Goal: Task Accomplishment & Management: Manage account settings

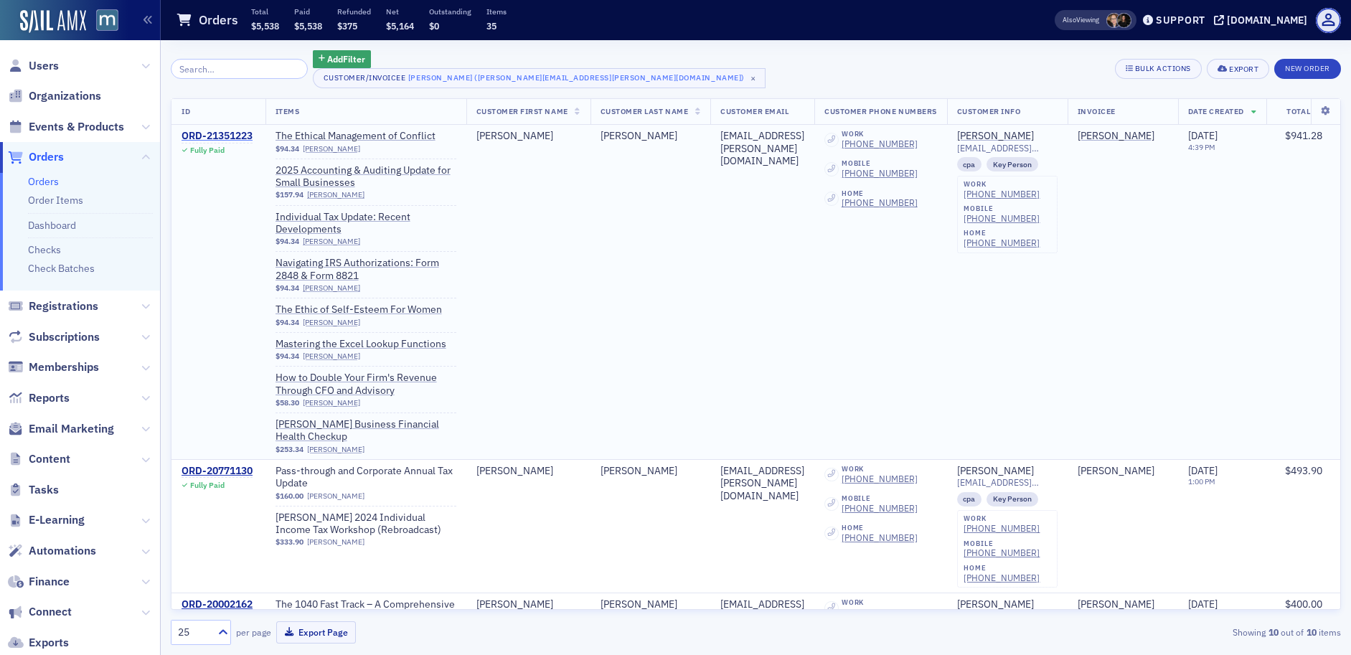
click at [228, 138] on div "ORD-21351223" at bounding box center [217, 136] width 71 height 13
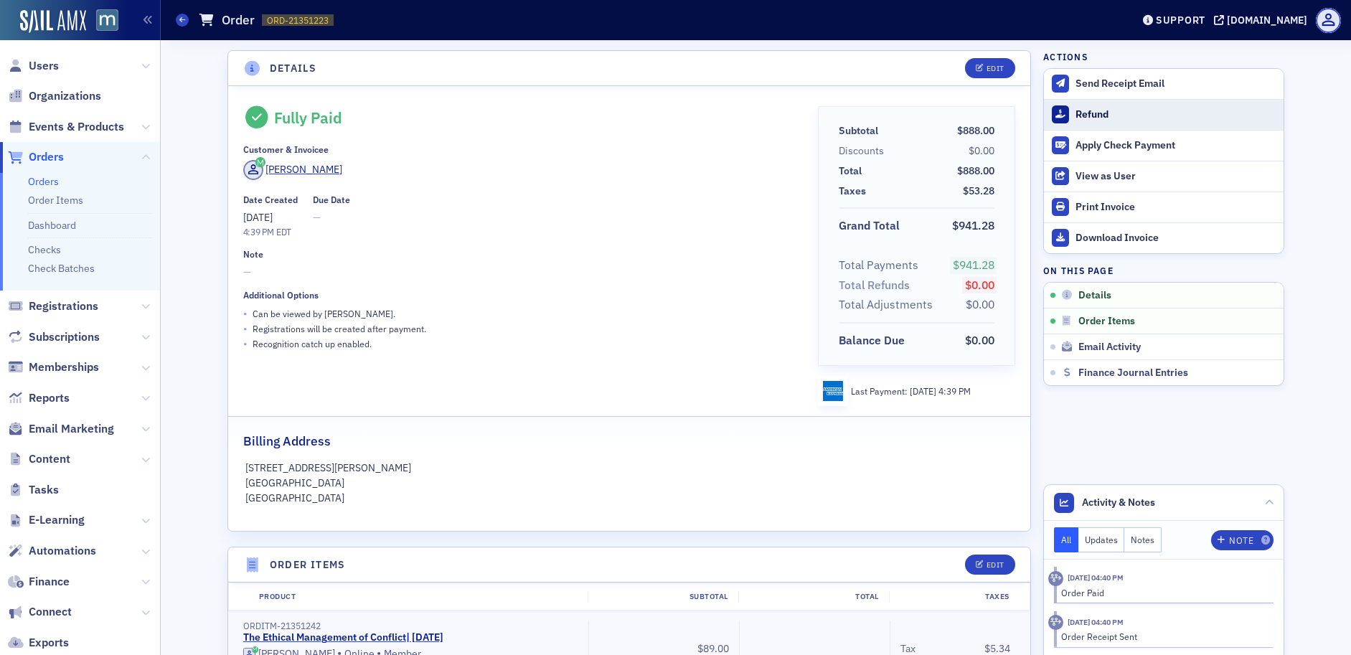
click at [1089, 111] on div "Refund" at bounding box center [1176, 114] width 201 height 13
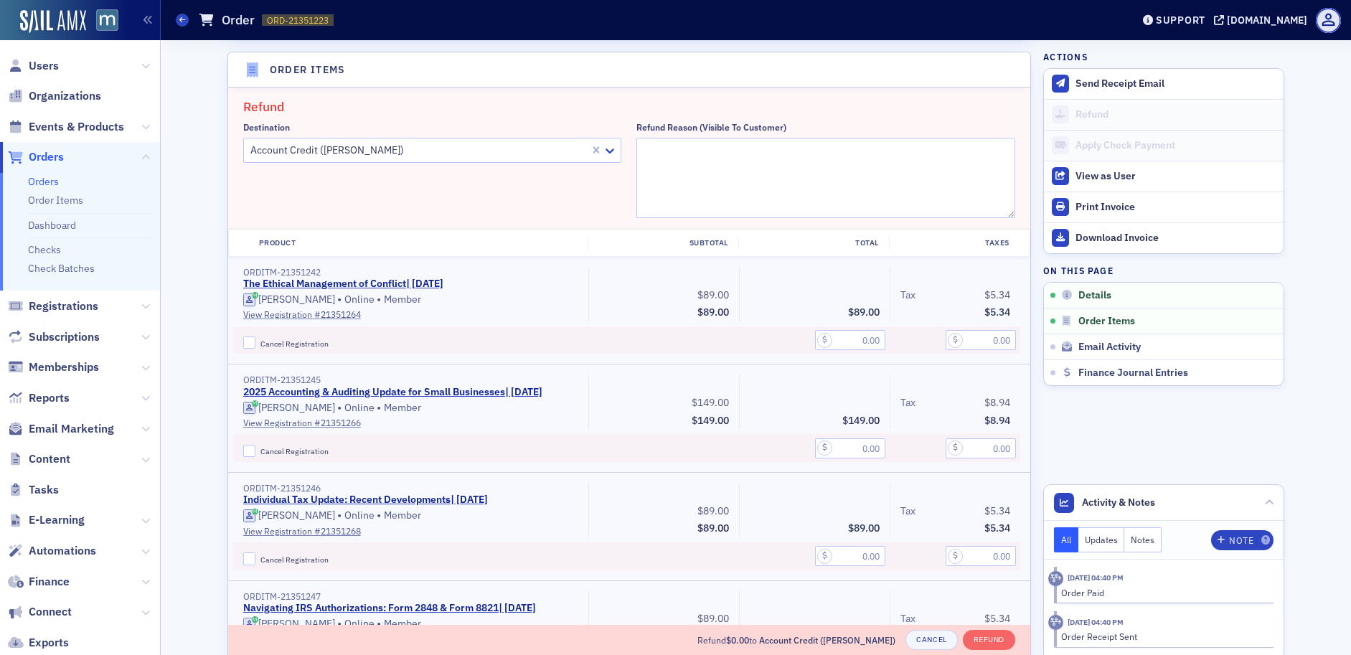
scroll to position [500, 0]
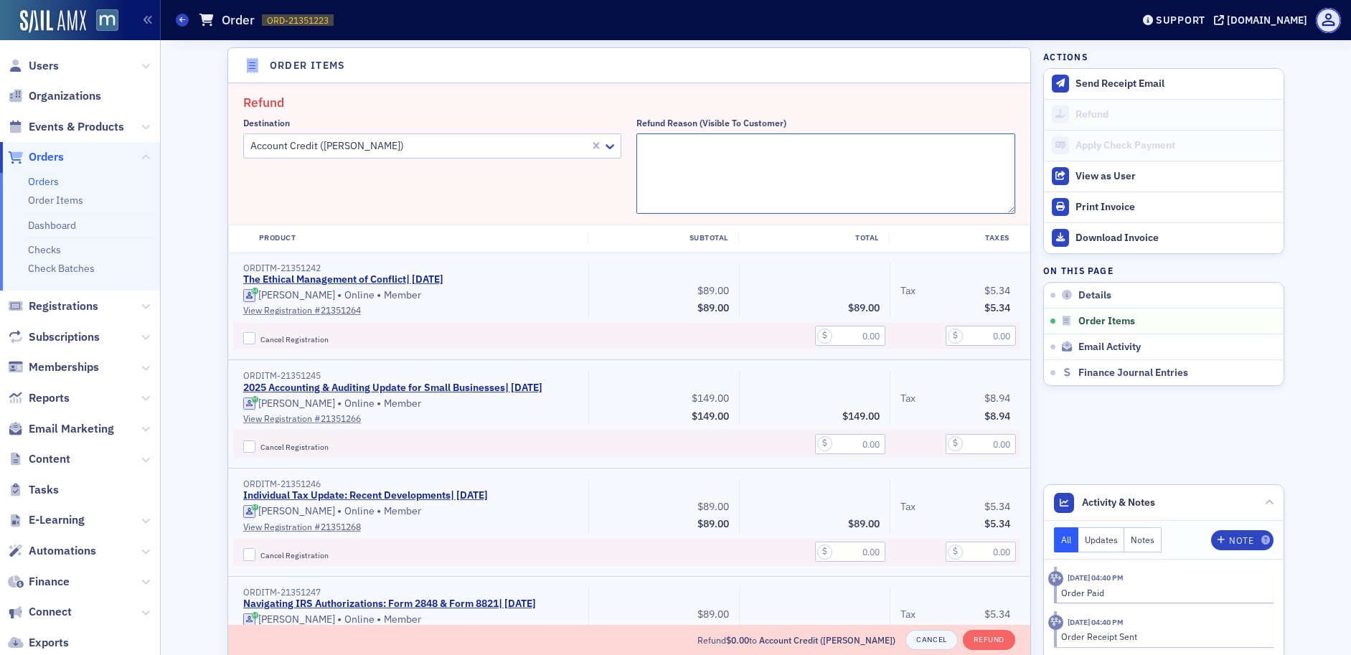
click at [665, 139] on textarea "Refund Reason (Visible to Customer)" at bounding box center [826, 173] width 379 height 80
paste textarea "How do I delete an on line CPE? I double booked myself. I want to cancel the or…"
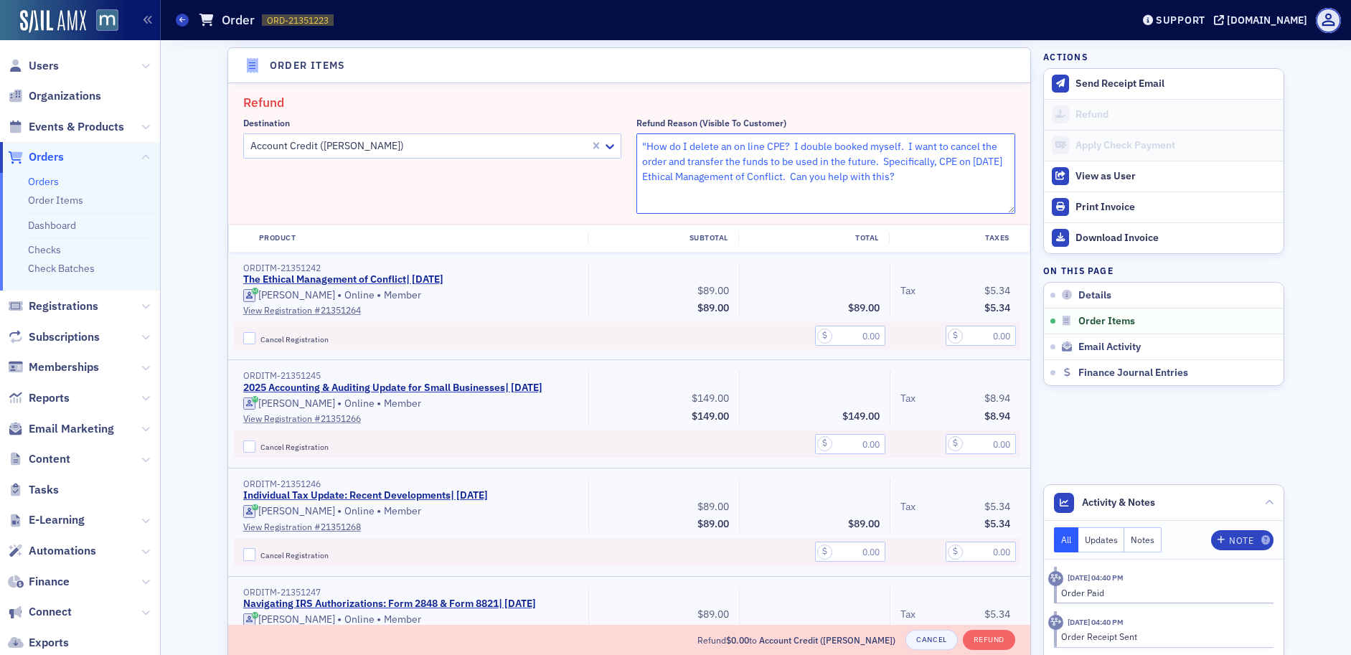
scroll to position [0, 0]
click at [936, 175] on textarea ""How do I delete an on line CPE? I double booked myself. I want to cancel the o…" at bounding box center [826, 173] width 379 height 80
type textarea ""How do I delete an on line CPE? I double booked myself. I want to cancel the o…"
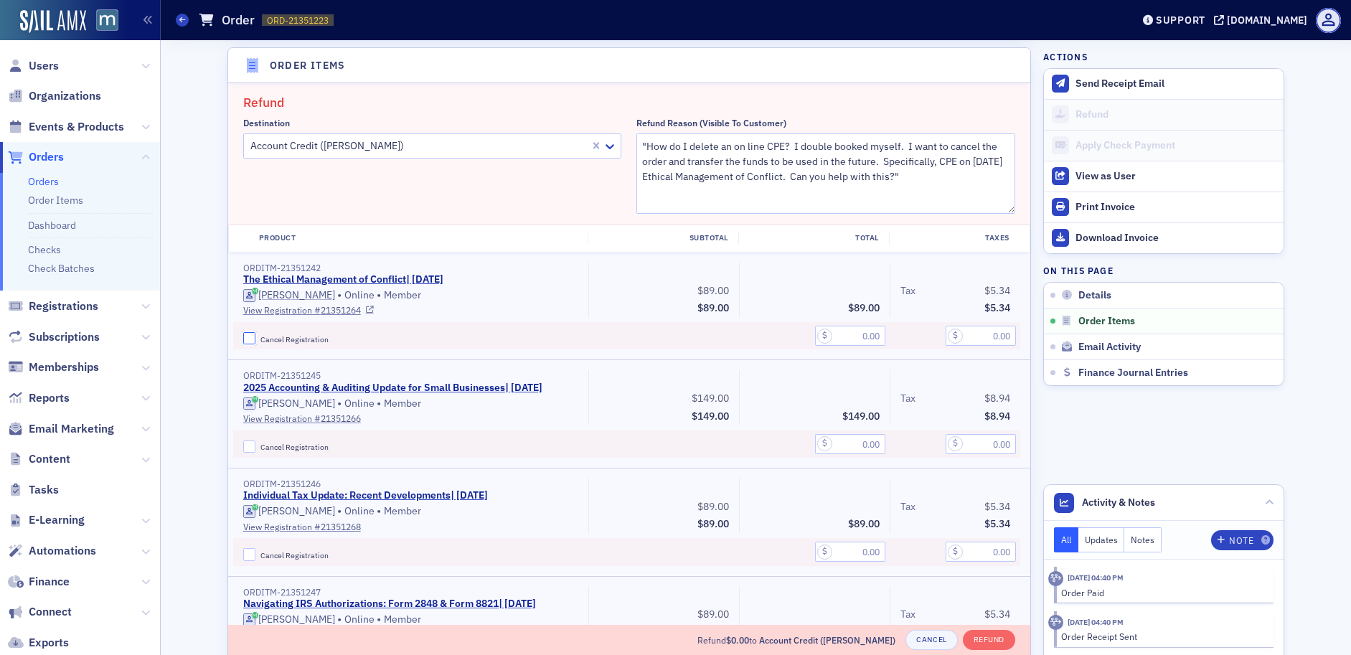
click at [246, 334] on input "Cancel Registration" at bounding box center [249, 338] width 13 height 13
checkbox input "true"
click at [841, 332] on input "text" at bounding box center [850, 336] width 70 height 20
type input "89.00"
click at [975, 338] on input "text" at bounding box center [981, 336] width 70 height 20
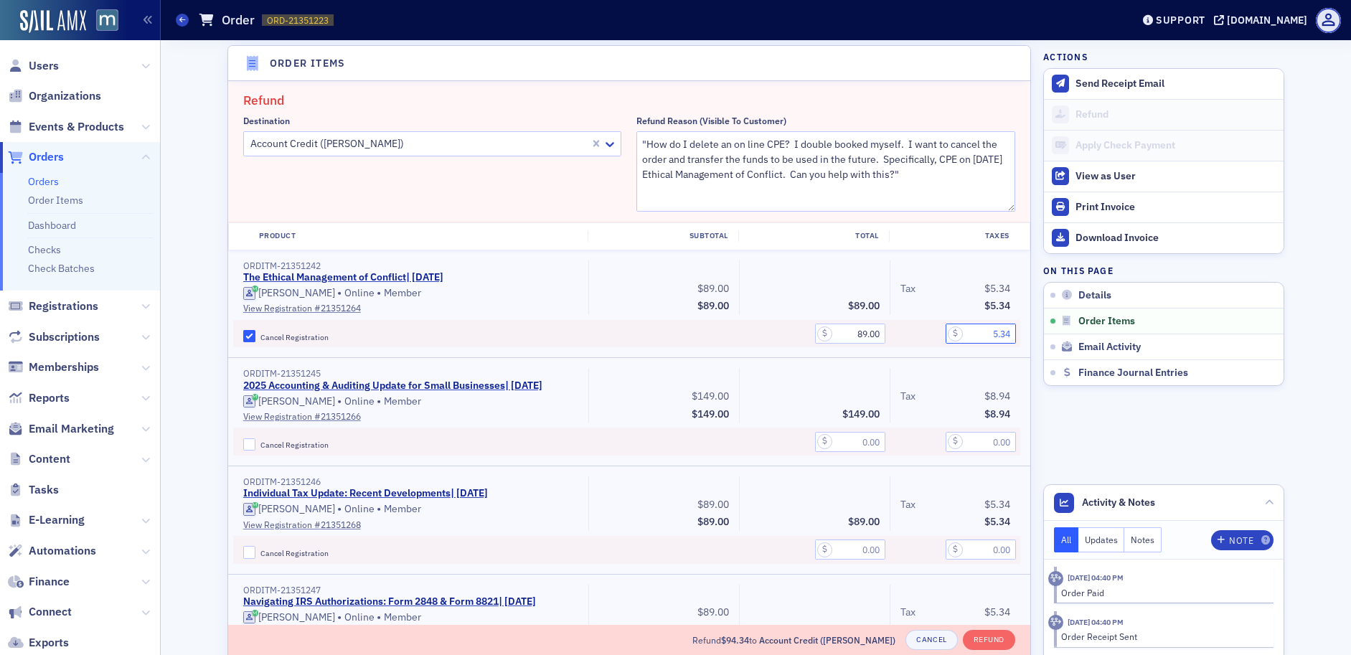
scroll to position [502, 0]
type input "5.34"
click at [993, 642] on button "Refund" at bounding box center [989, 640] width 52 height 20
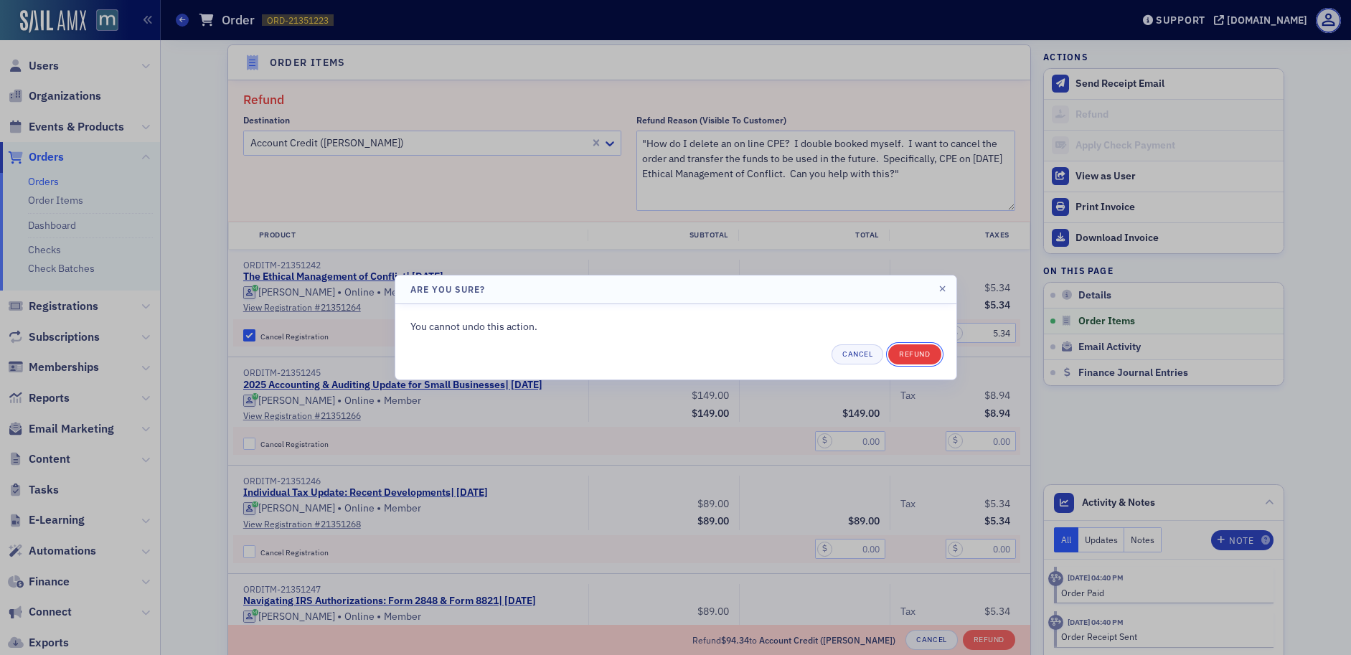
click at [919, 352] on button "Refund" at bounding box center [915, 354] width 52 height 20
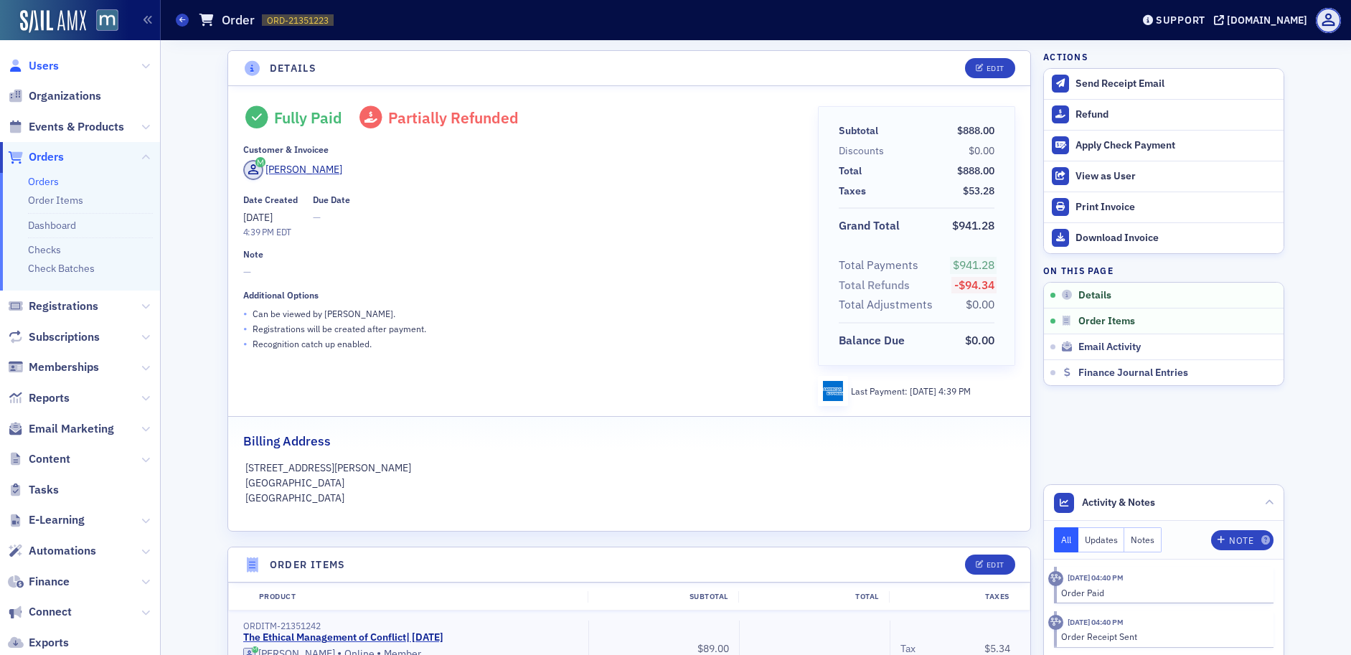
click at [55, 67] on span "Users" at bounding box center [44, 66] width 30 height 16
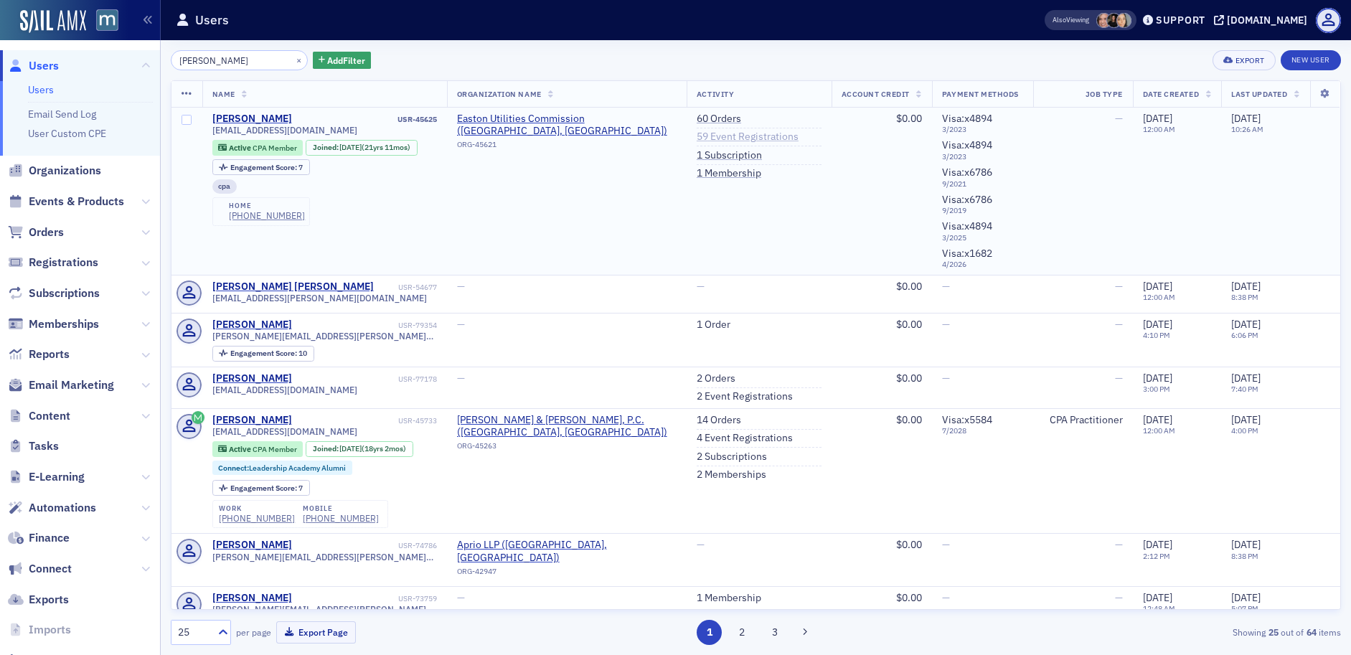
type input "[PERSON_NAME]"
click at [717, 132] on link "59 Event Registrations" at bounding box center [748, 137] width 102 height 13
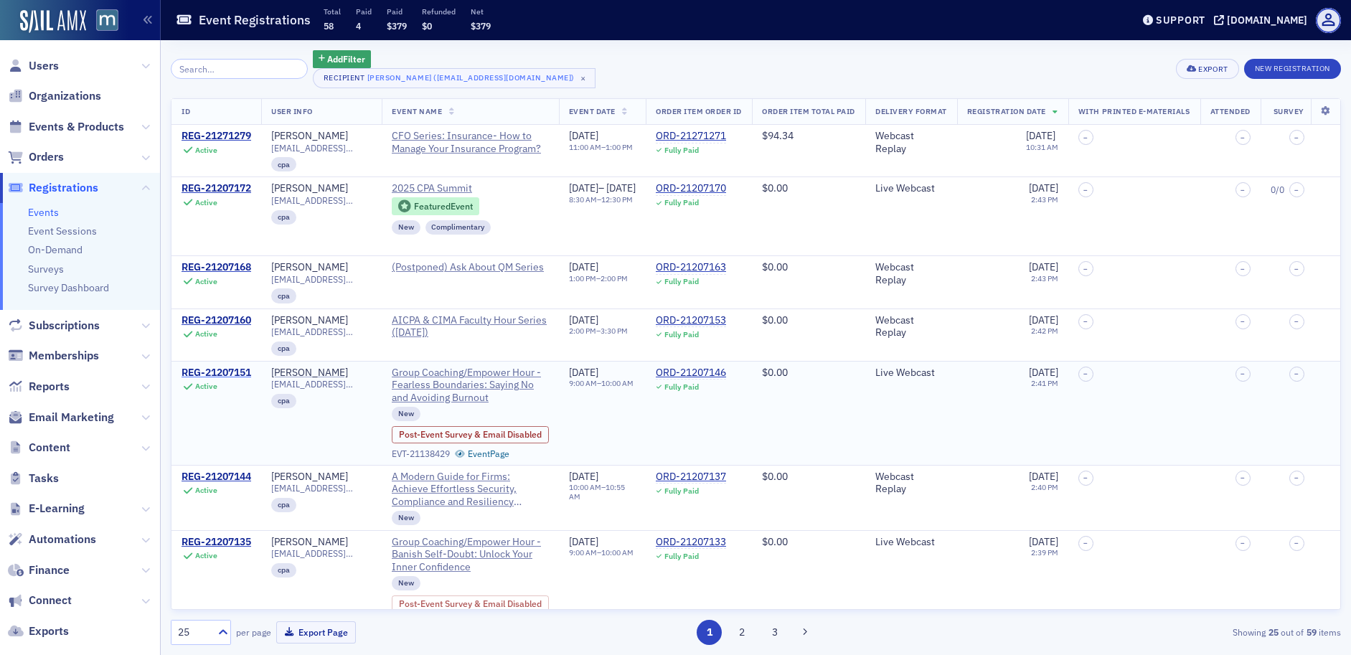
click at [235, 371] on div "REG-21207151" at bounding box center [217, 373] width 70 height 13
click at [39, 65] on span "Users" at bounding box center [44, 66] width 30 height 16
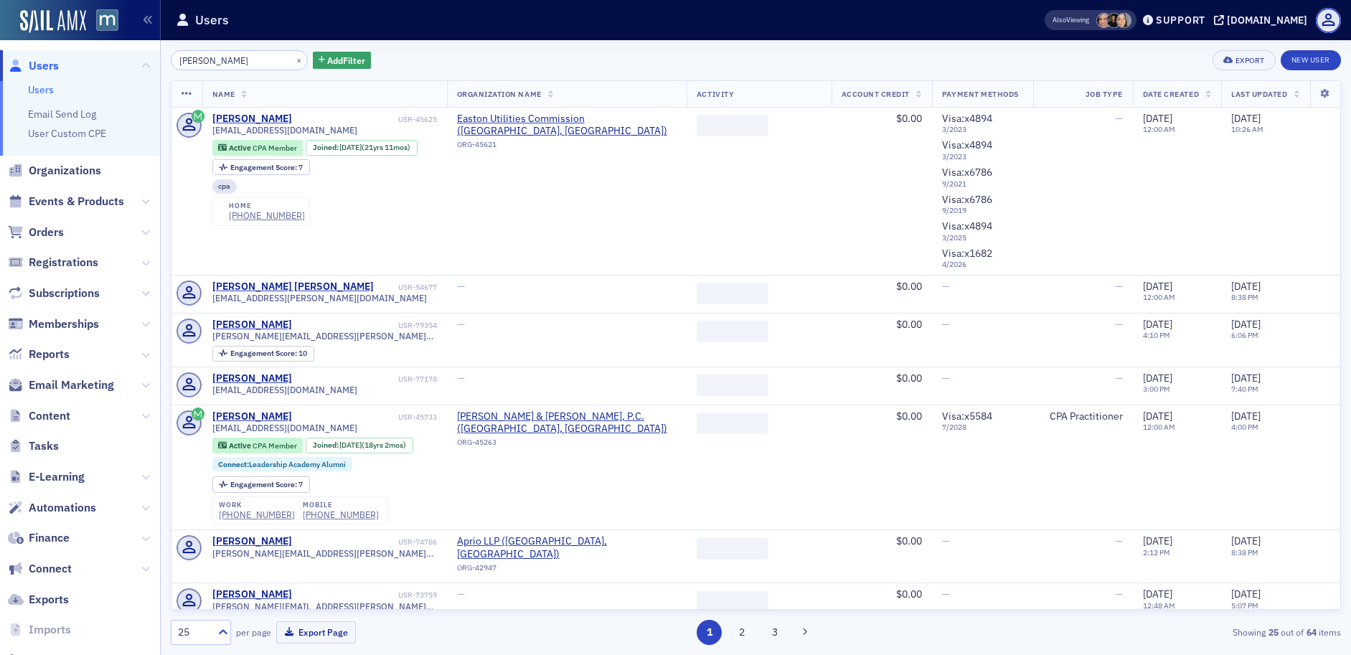
click at [293, 59] on div "×" at bounding box center [300, 60] width 15 height 18
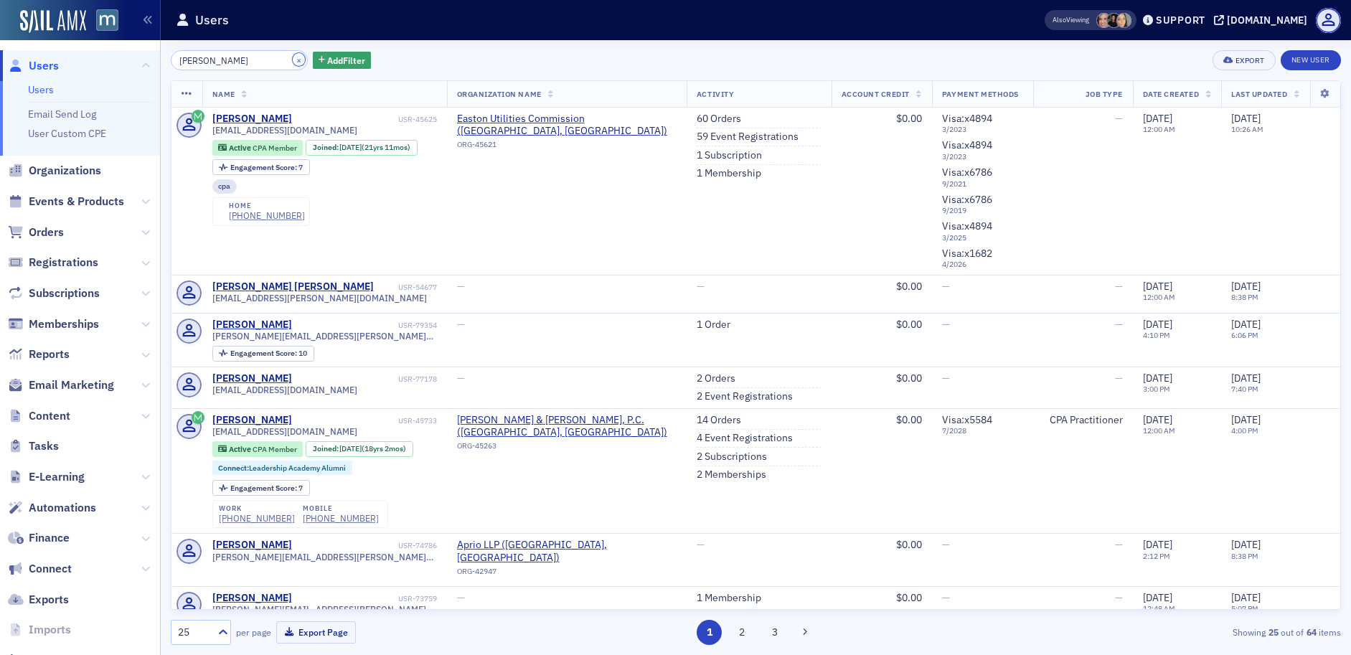
click at [293, 57] on button "×" at bounding box center [299, 59] width 13 height 13
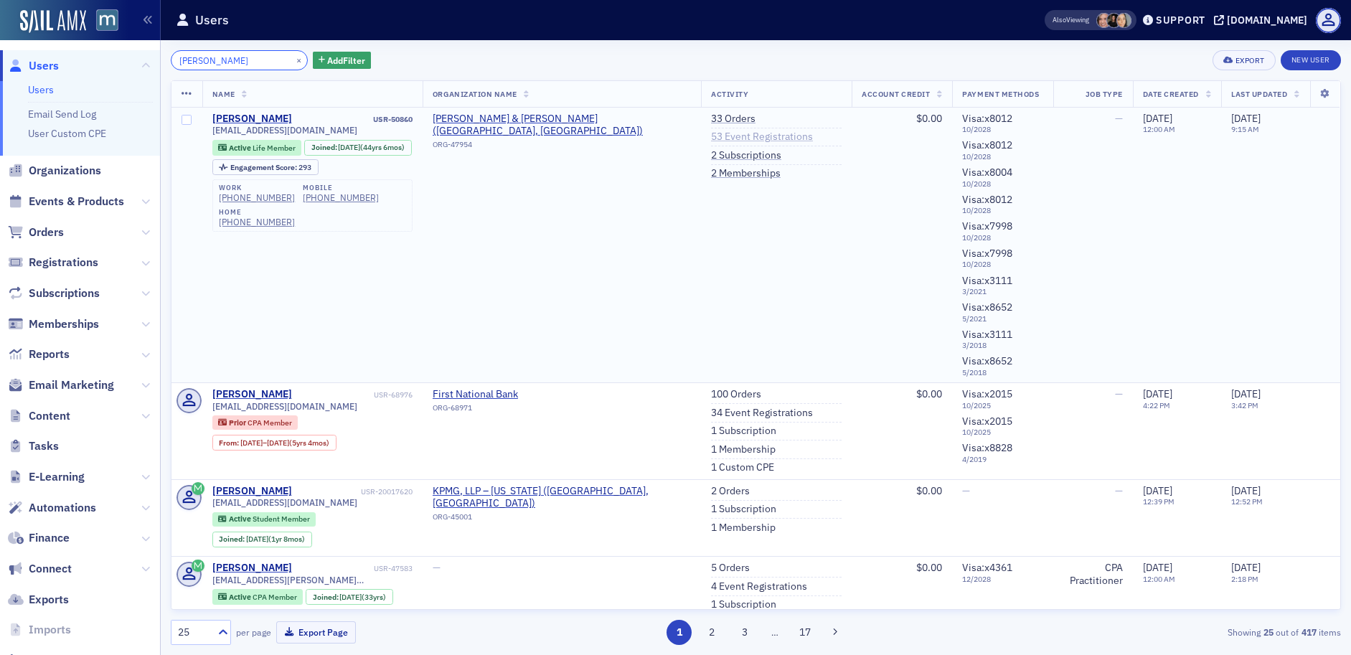
type input "[PERSON_NAME]"
click at [741, 131] on link "53 Event Registrations" at bounding box center [762, 137] width 102 height 13
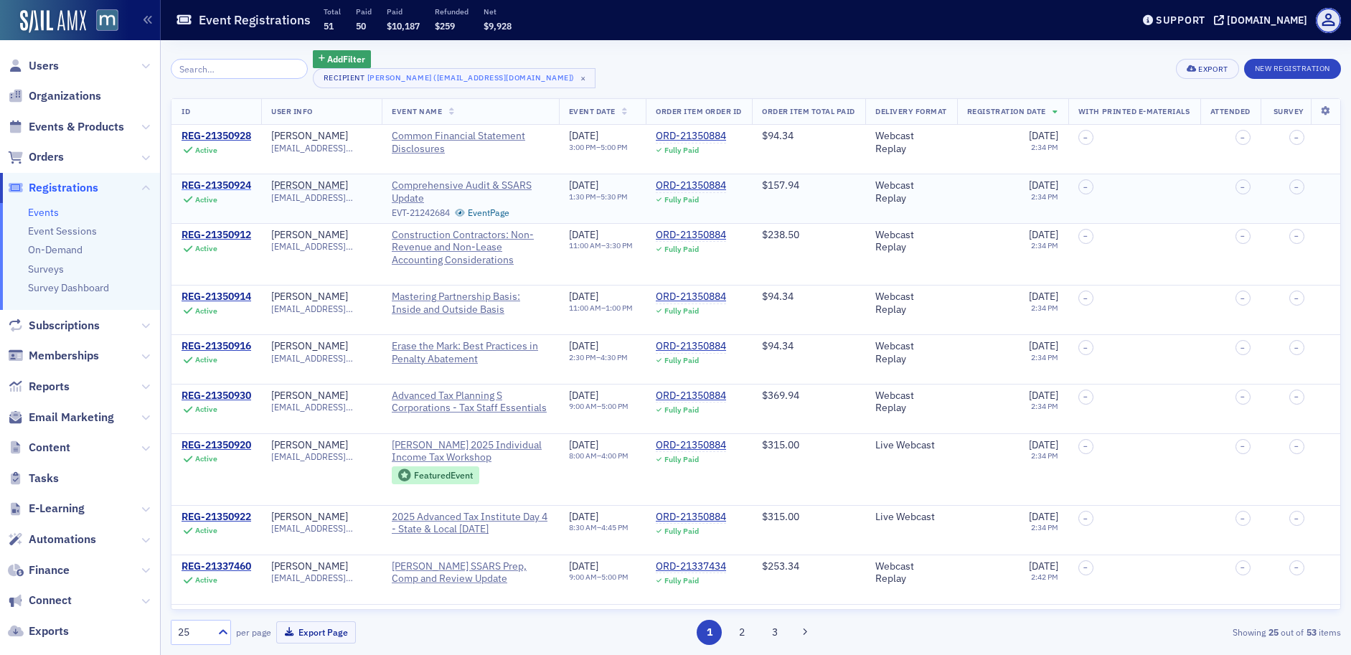
click at [215, 186] on div "REG-21350924" at bounding box center [217, 185] width 70 height 13
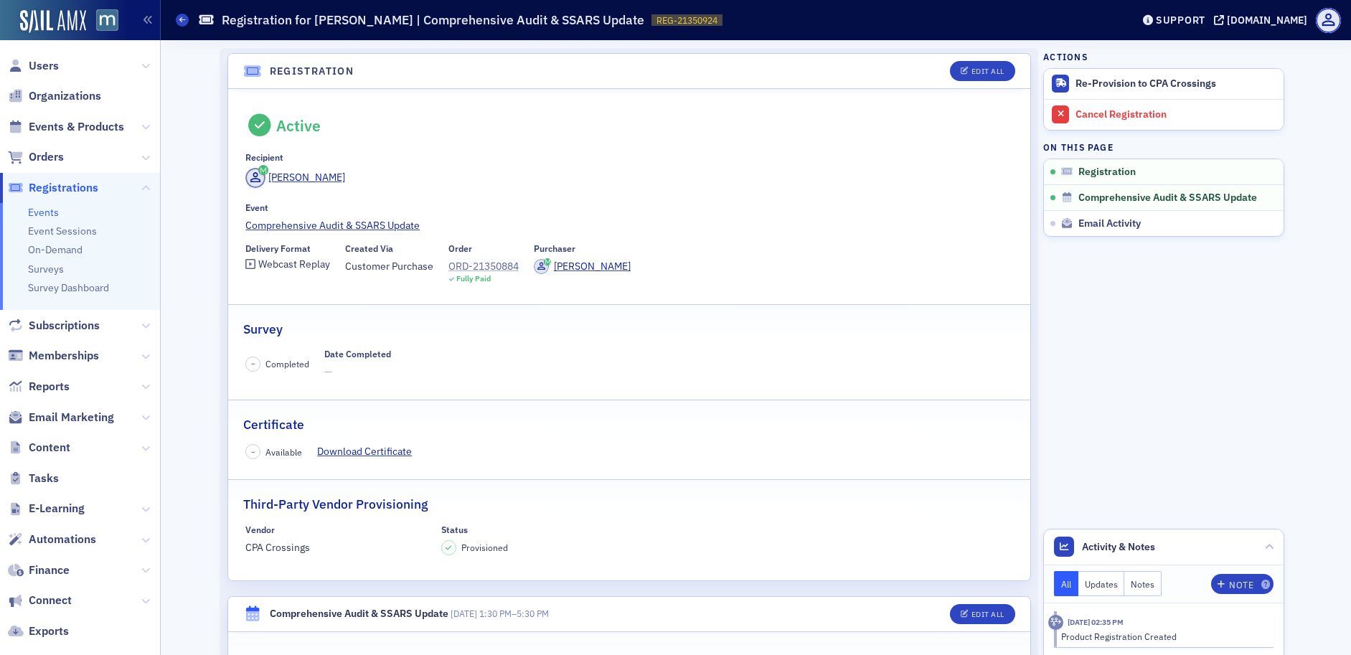
scroll to position [3, 0]
click at [475, 266] on div "ORD-21350884" at bounding box center [484, 265] width 70 height 15
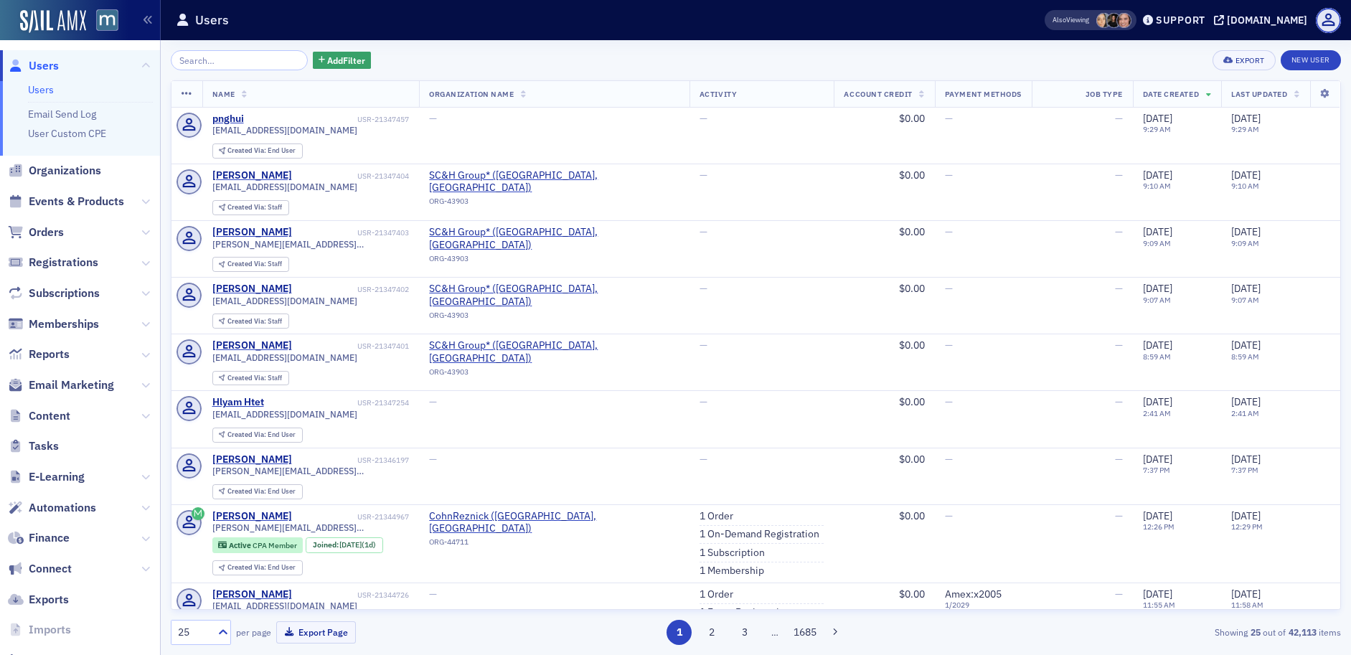
click at [250, 57] on input "search" at bounding box center [239, 60] width 137 height 20
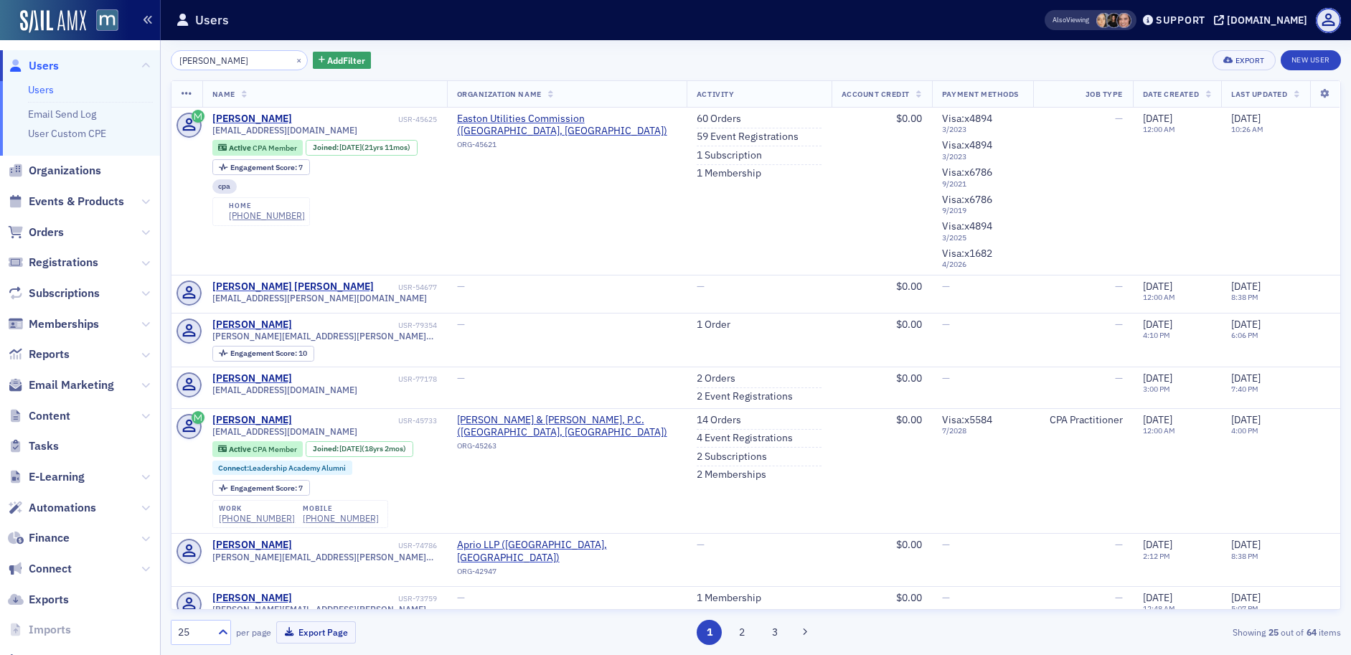
type input "[PERSON_NAME]"
click at [697, 138] on link "59 Event Registrations" at bounding box center [748, 137] width 102 height 13
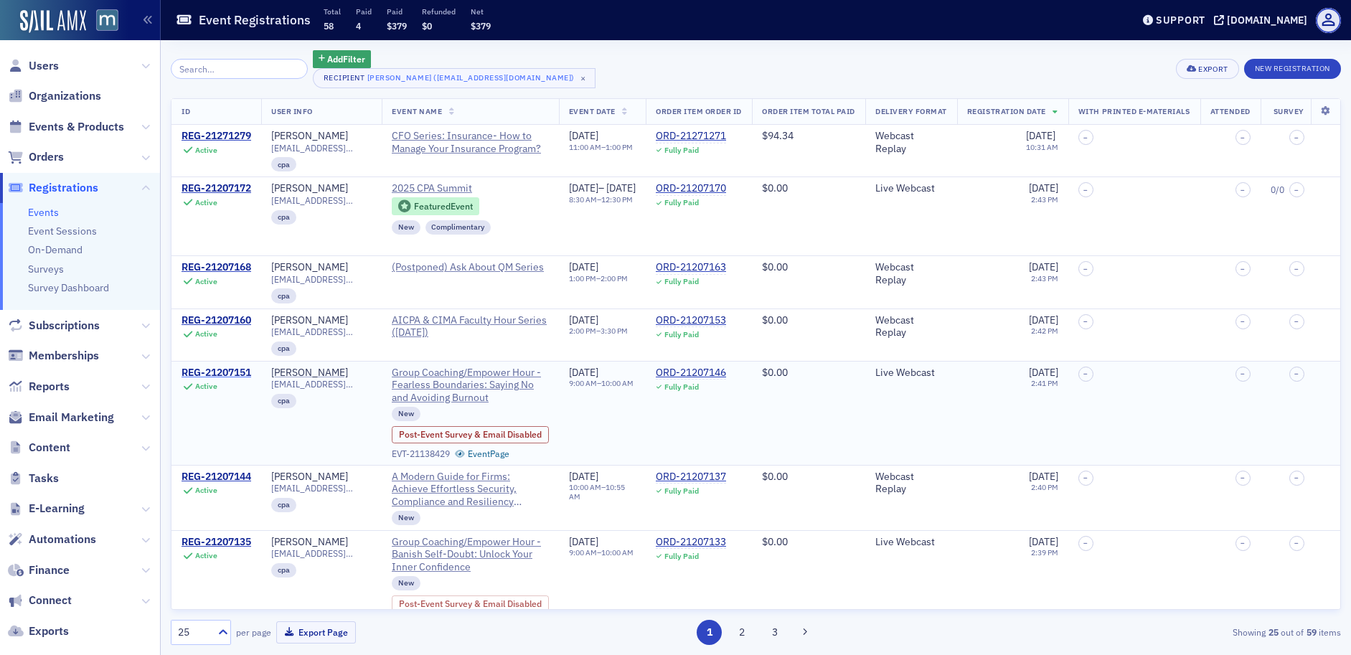
click at [231, 369] on div "REG-21207151" at bounding box center [217, 373] width 70 height 13
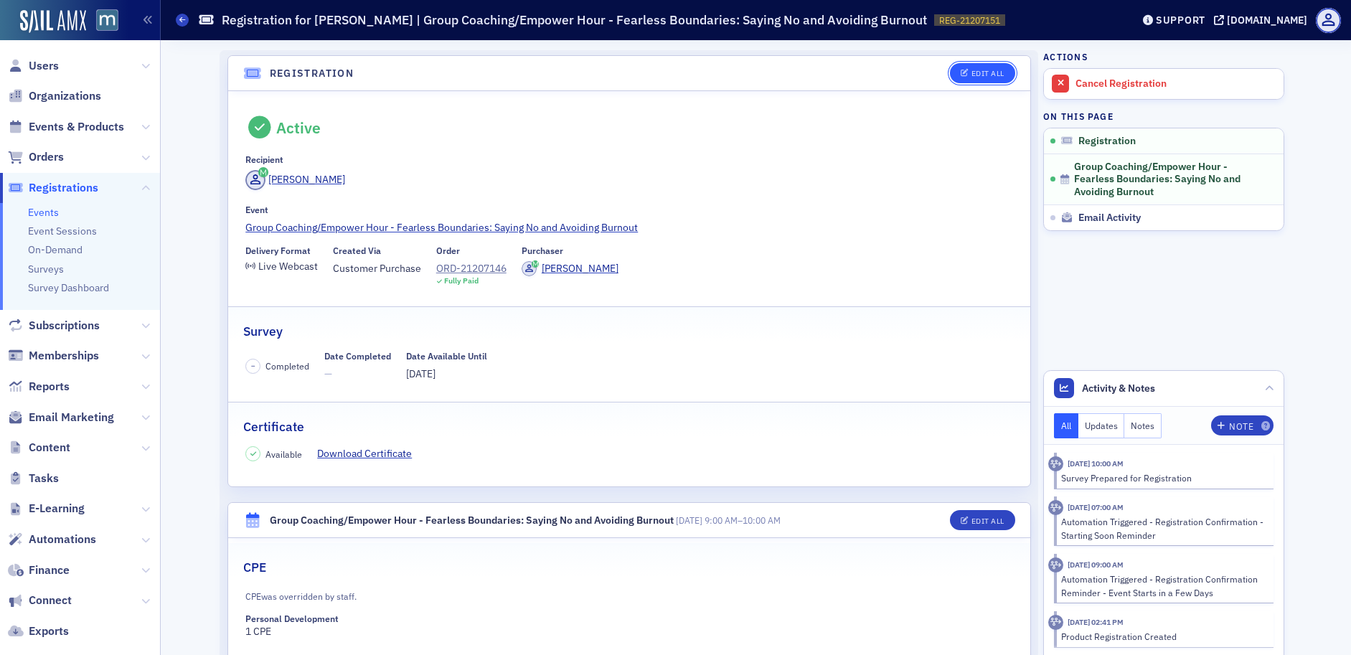
click at [950, 78] on button "Edit All" at bounding box center [982, 73] width 65 height 20
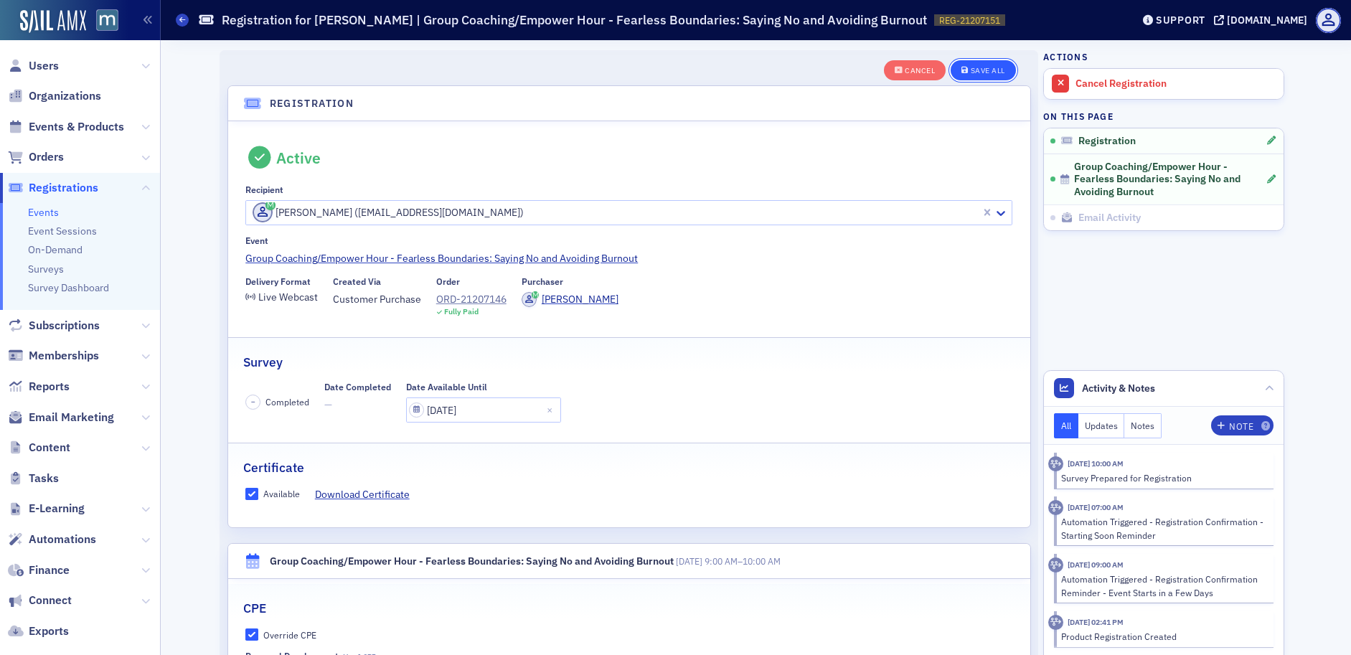
click at [977, 69] on div "Save All" at bounding box center [988, 71] width 34 height 8
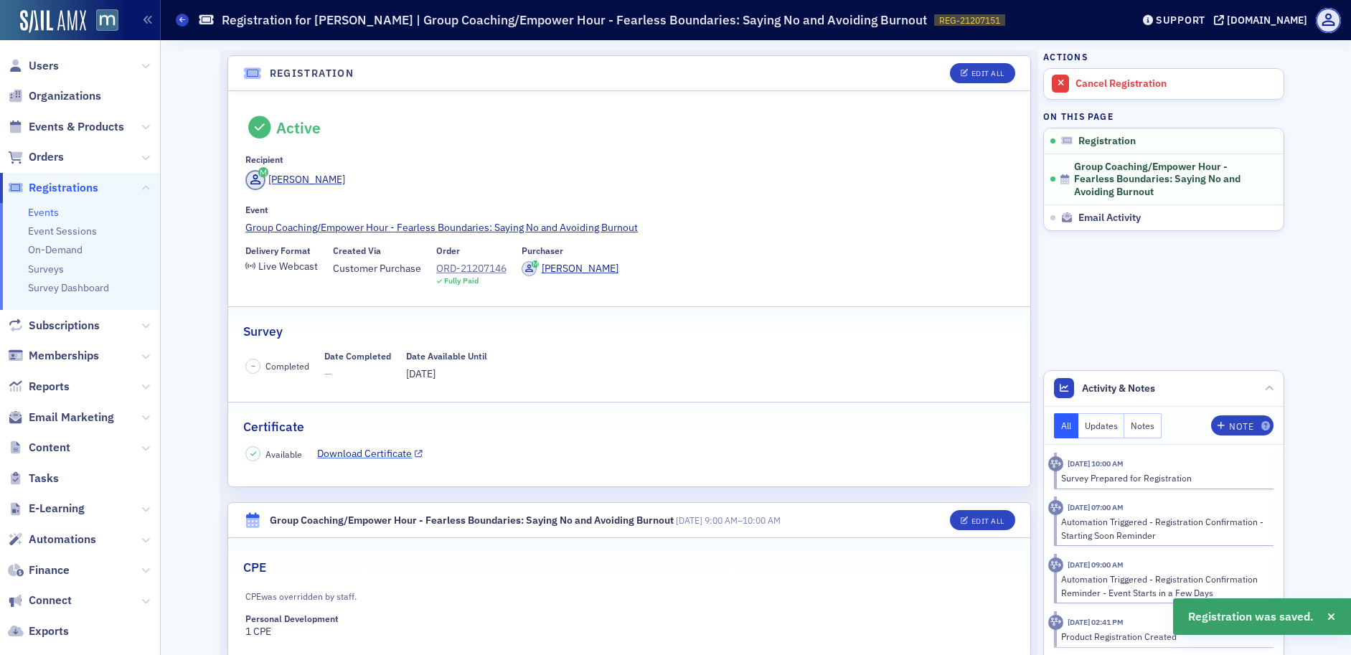
click at [360, 456] on link "Download Certificate" at bounding box center [370, 453] width 106 height 15
click at [37, 67] on span "Users" at bounding box center [44, 66] width 30 height 16
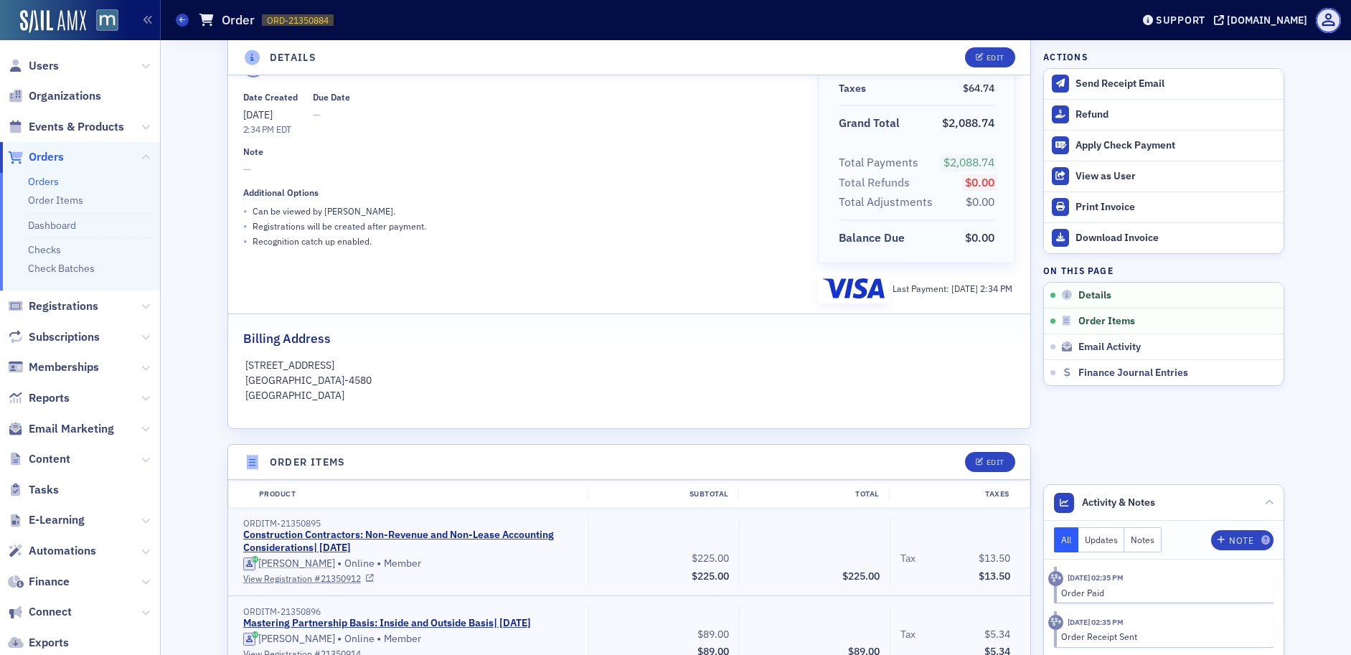
scroll to position [303, 0]
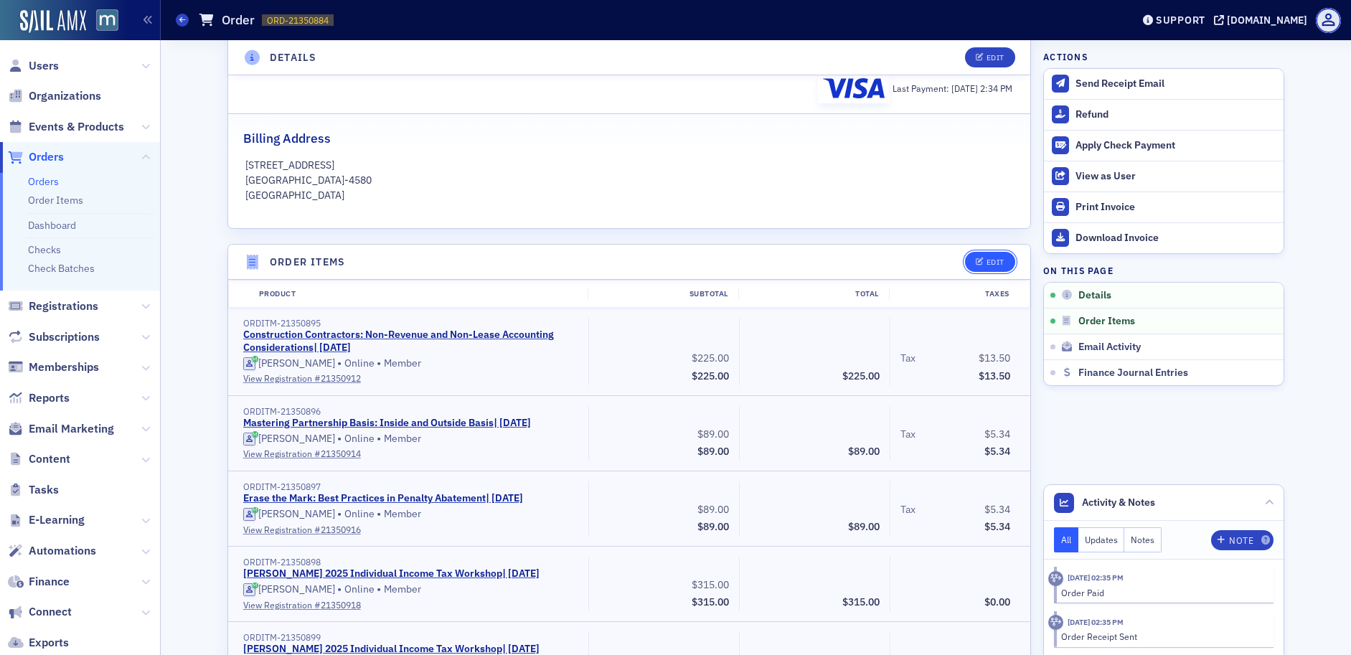
click at [987, 265] on div "Edit" at bounding box center [996, 262] width 18 height 8
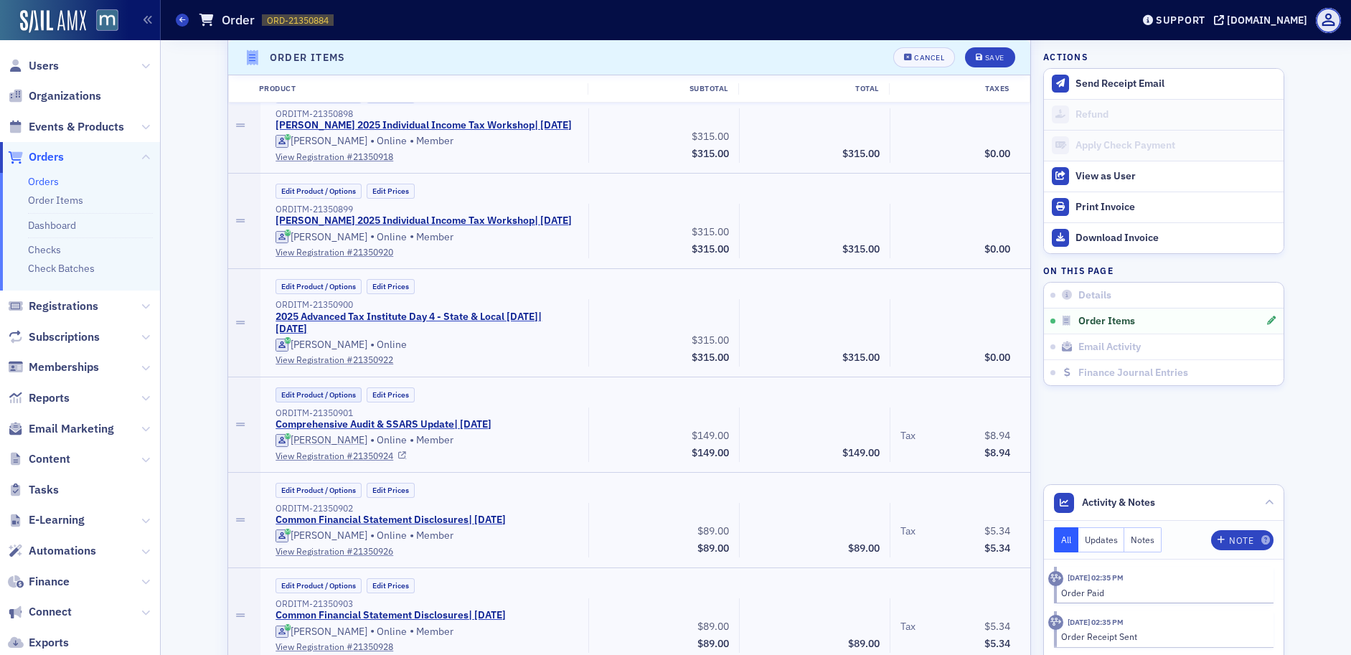
scroll to position [833, 0]
click at [311, 402] on button "Edit Product / Options" at bounding box center [319, 394] width 86 height 15
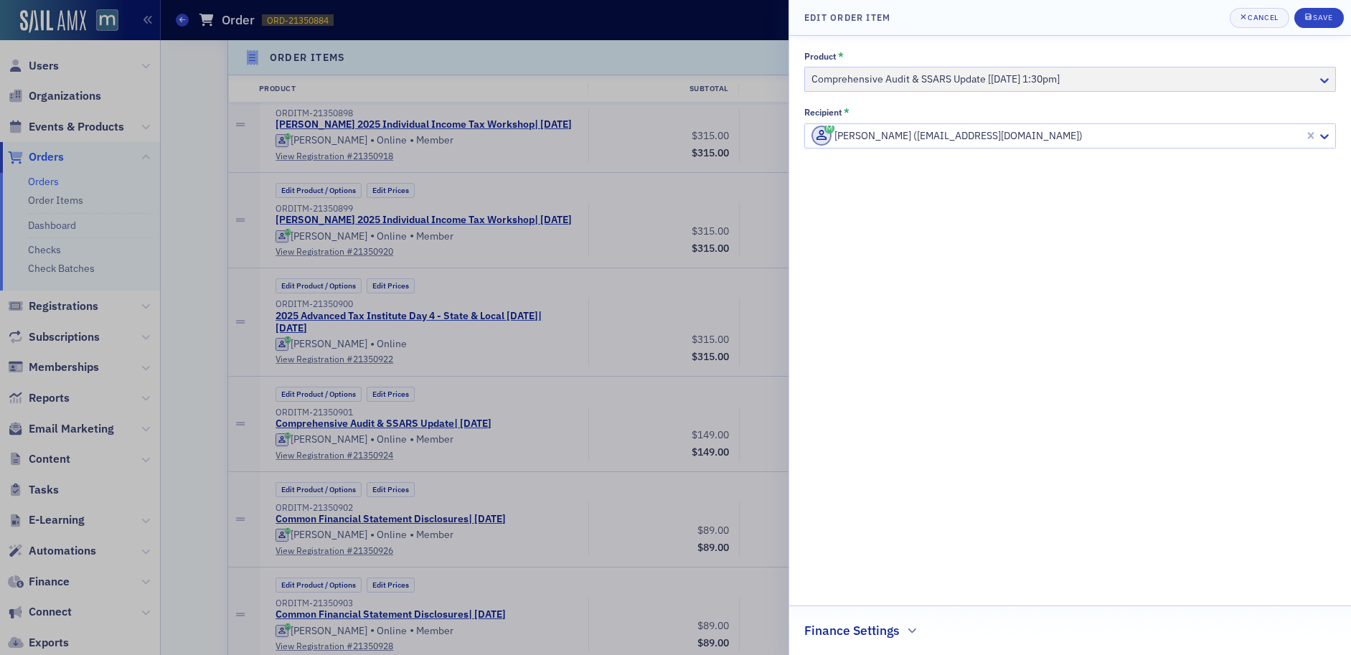
click at [1283, 79] on div "Product * Comprehensive Audit & SSARS Update [[DATE] 1:30pm]" at bounding box center [1071, 71] width 532 height 41
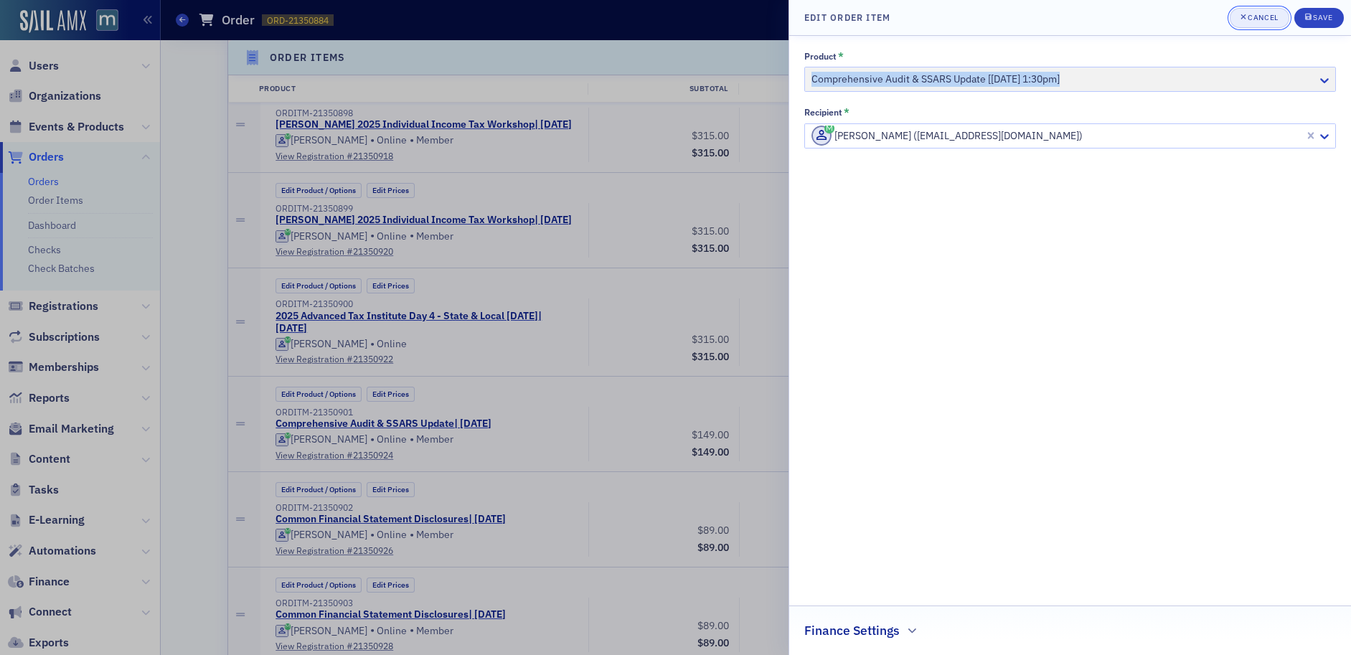
click at [1270, 14] on div "Cancel" at bounding box center [1263, 18] width 30 height 8
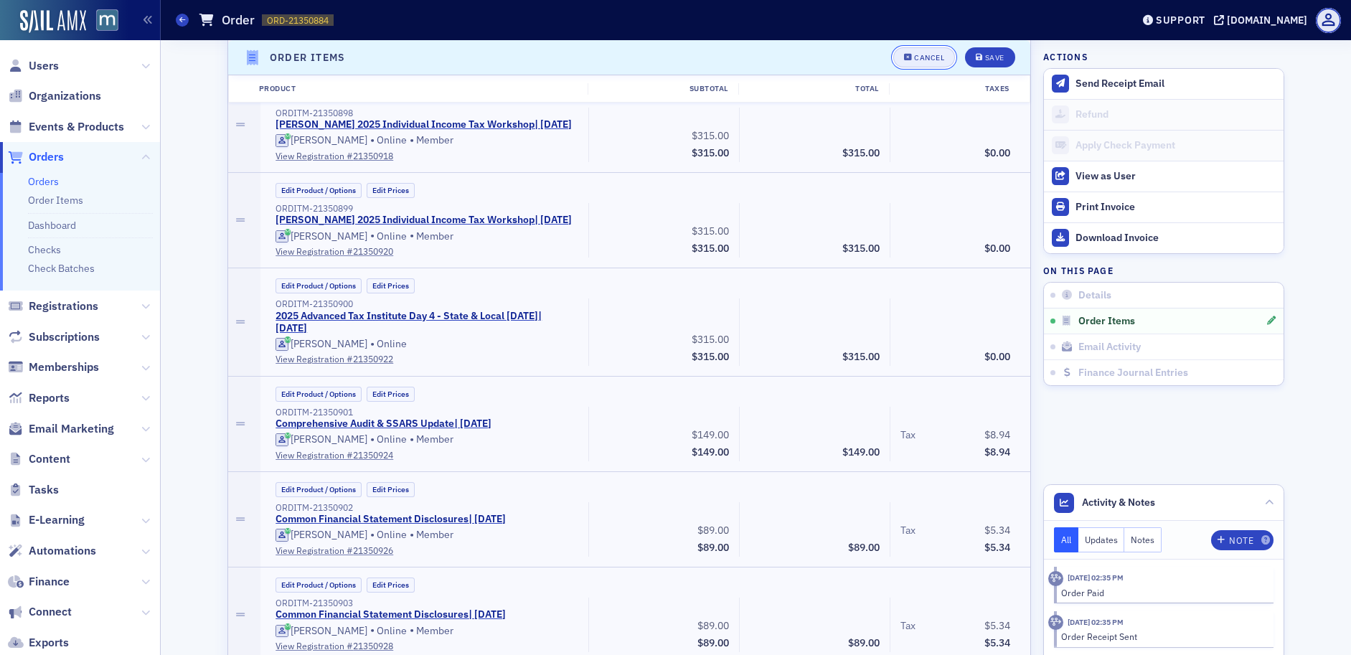
click at [919, 59] on div "Cancel" at bounding box center [929, 58] width 30 height 8
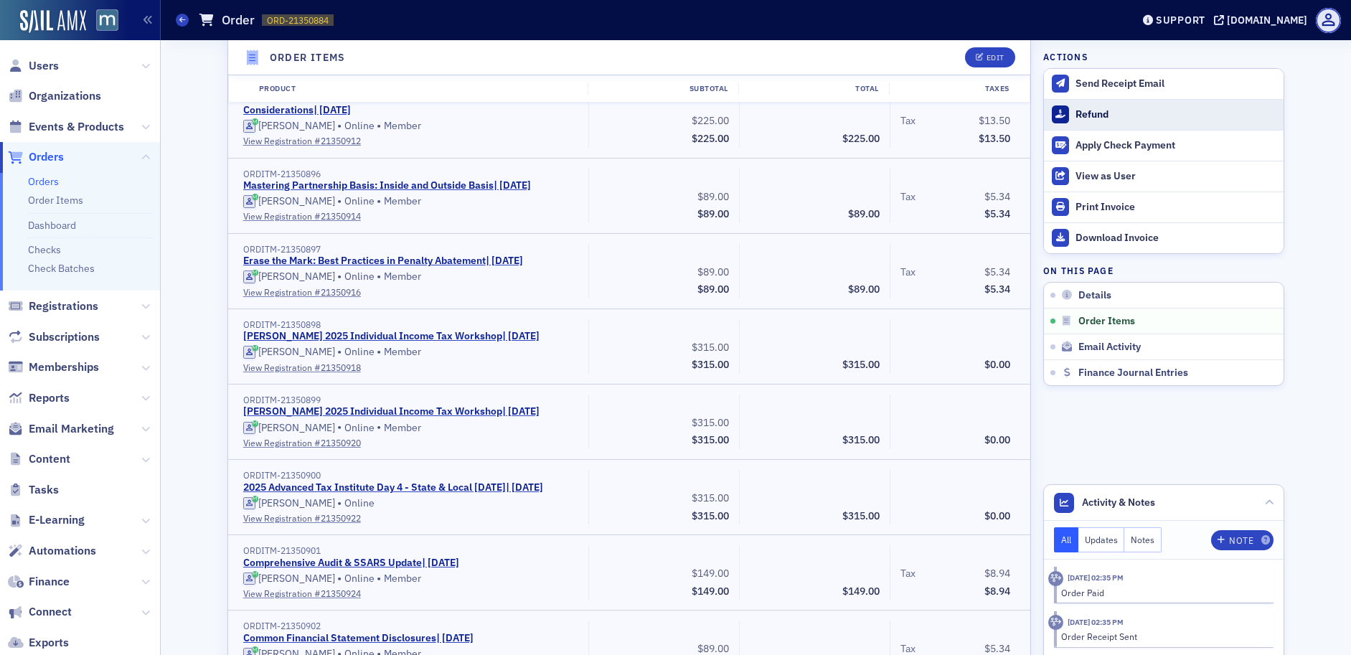
scroll to position [500, 0]
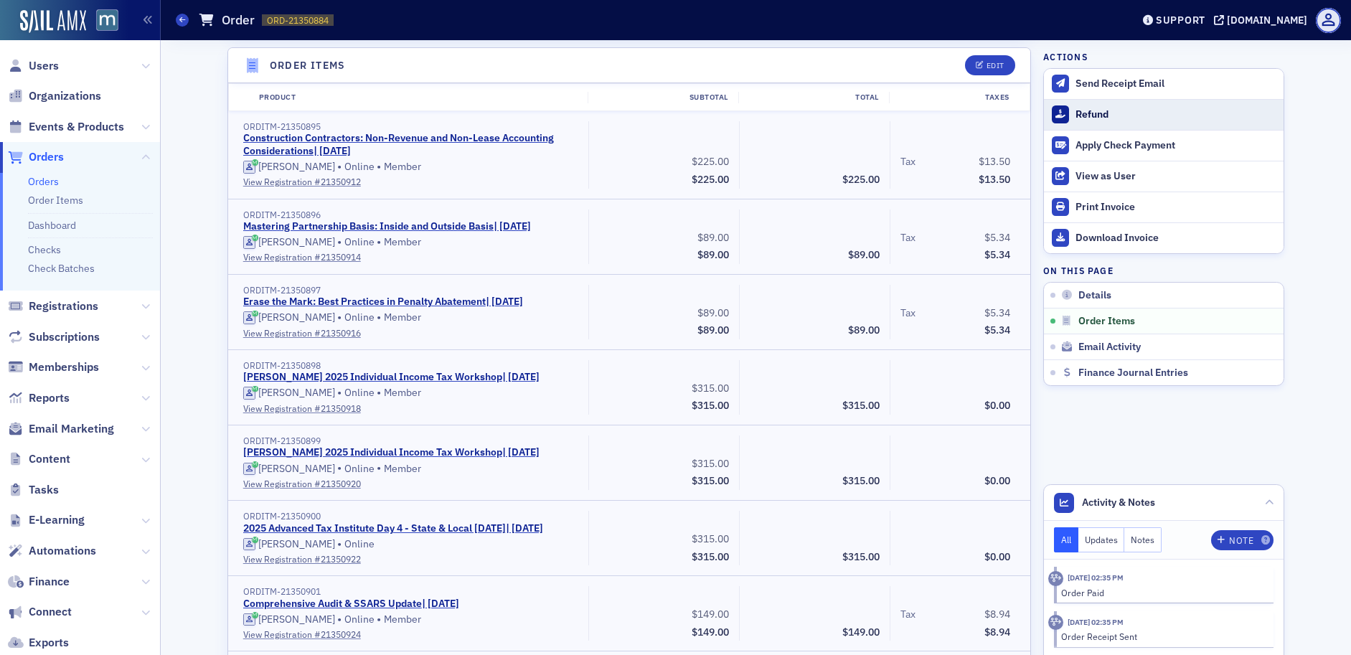
click at [1079, 102] on button "Refund" at bounding box center [1164, 114] width 240 height 31
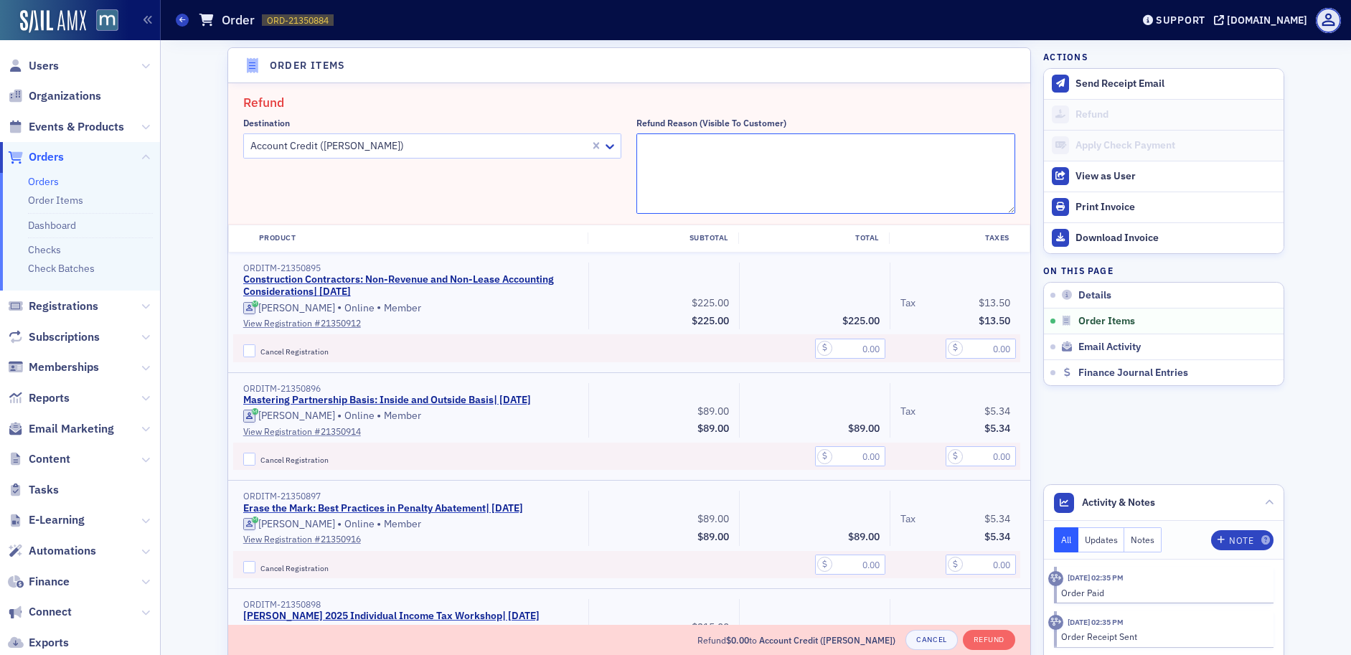
click at [737, 187] on textarea "Refund Reason (Visible to Customer)" at bounding box center [826, 173] width 379 height 80
paste textarea "Hello, I signed up for several CPE courses [DATE] but need to change the dates …"
click at [967, 163] on textarea ""Hello, I signed up for several CPE courses [DATE] but need to change the dates…" at bounding box center [826, 173] width 379 height 80
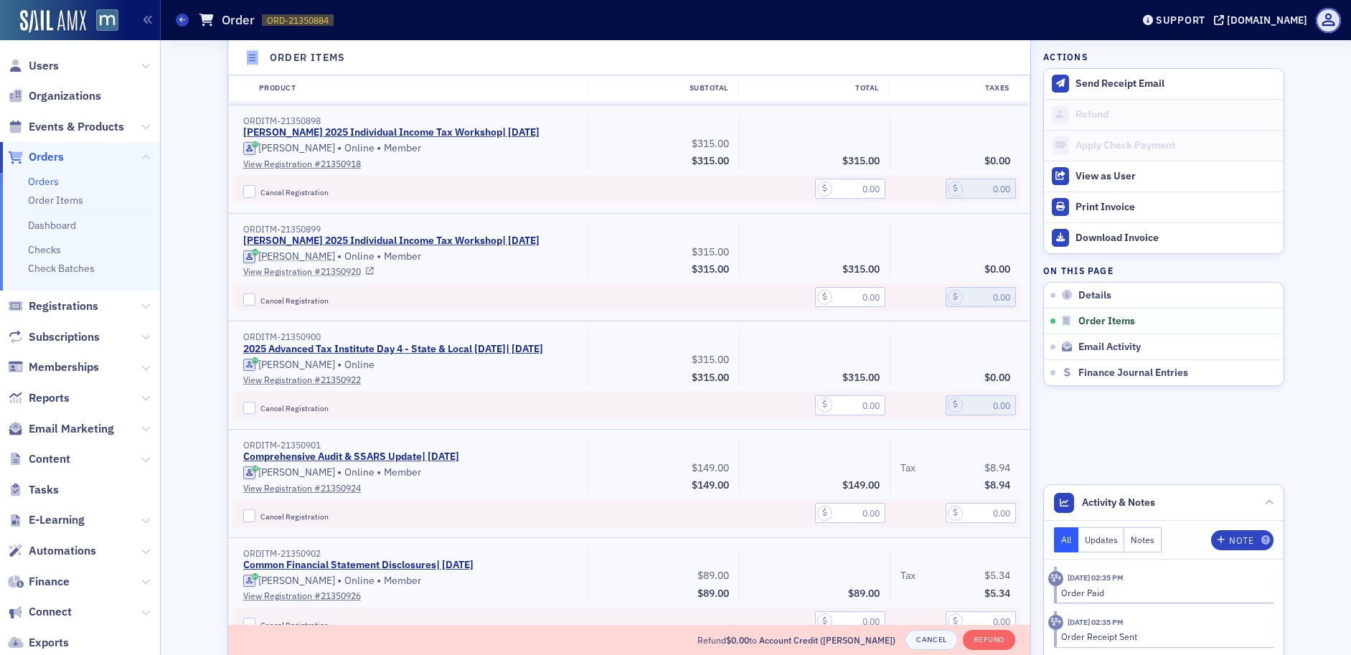
scroll to position [985, 0]
type textarea ""Hello, I signed up for several CPE courses [DATE] but need to change the dates…"
click at [243, 520] on input "Cancel Registration" at bounding box center [249, 513] width 13 height 13
checkbox input "true"
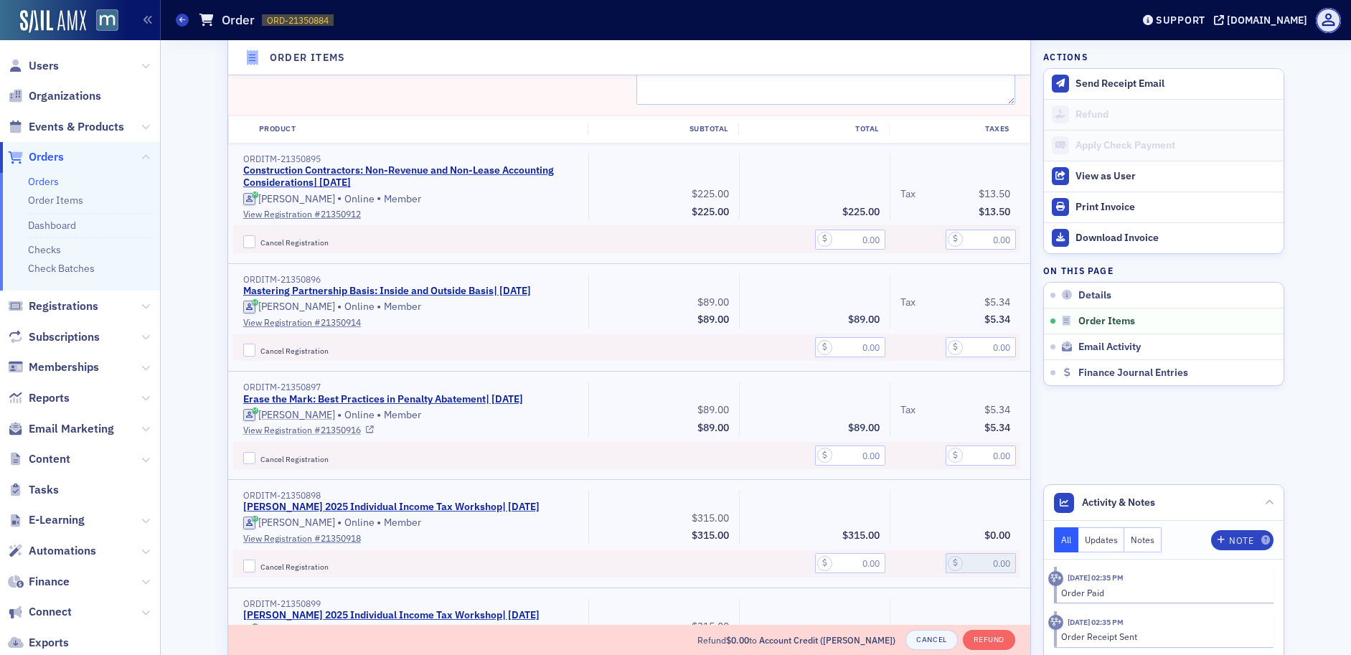
scroll to position [614, 0]
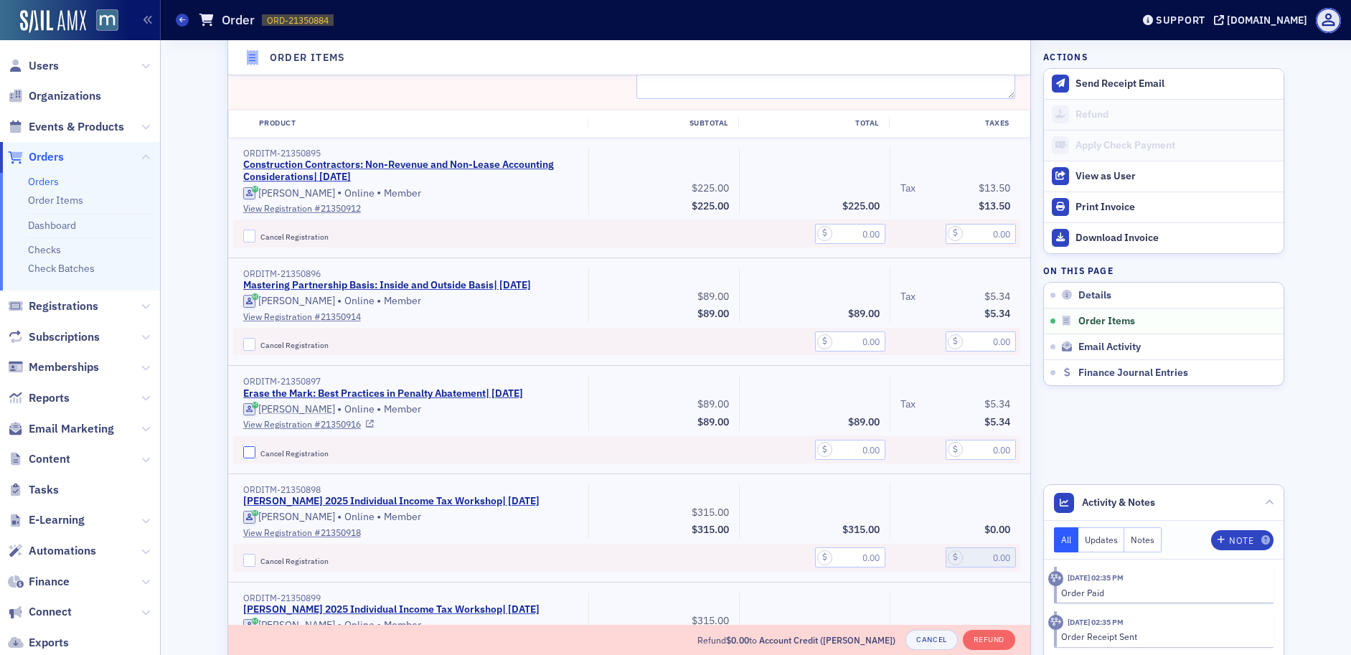
click at [243, 449] on input "Cancel Registration" at bounding box center [249, 452] width 13 height 13
checkbox input "true"
click at [840, 456] on input "text" at bounding box center [850, 450] width 70 height 20
type input "89.00"
click at [980, 449] on input "text" at bounding box center [981, 450] width 70 height 20
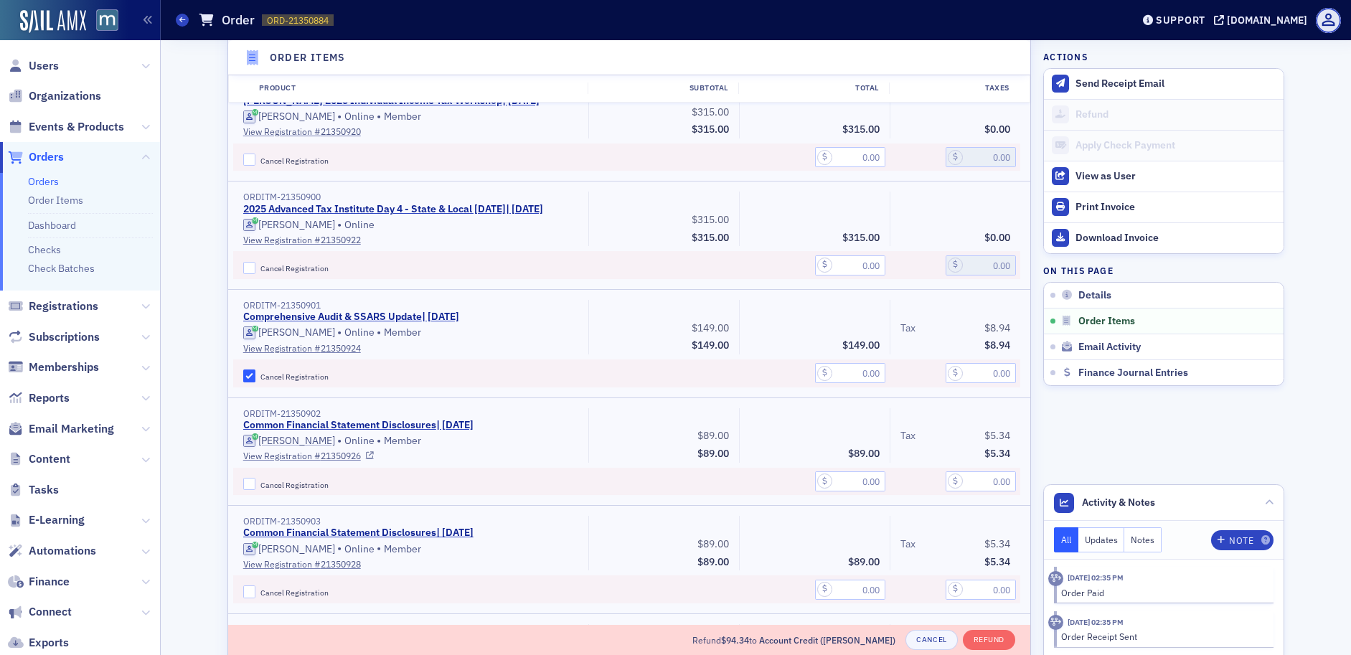
scroll to position [1130, 0]
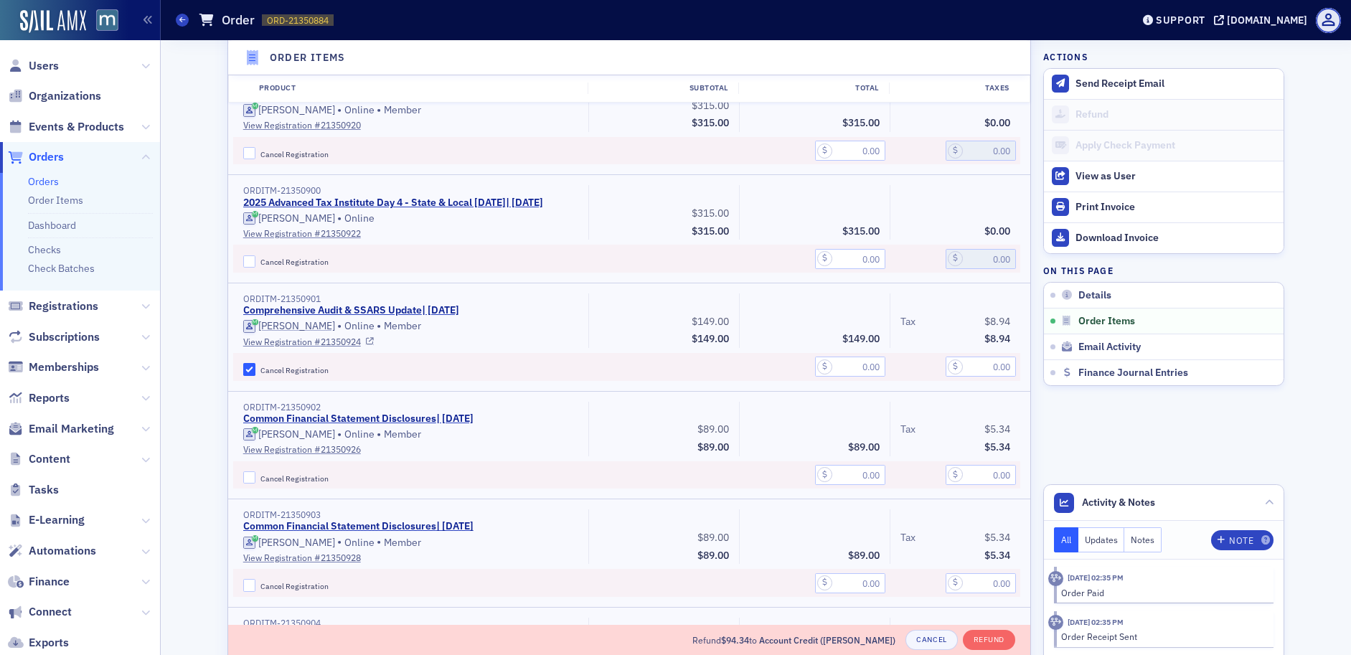
type input "5.34"
click at [853, 377] on input "text" at bounding box center [850, 367] width 70 height 20
type input "149.00"
click at [988, 377] on input "text" at bounding box center [981, 367] width 70 height 20
type input "8.94"
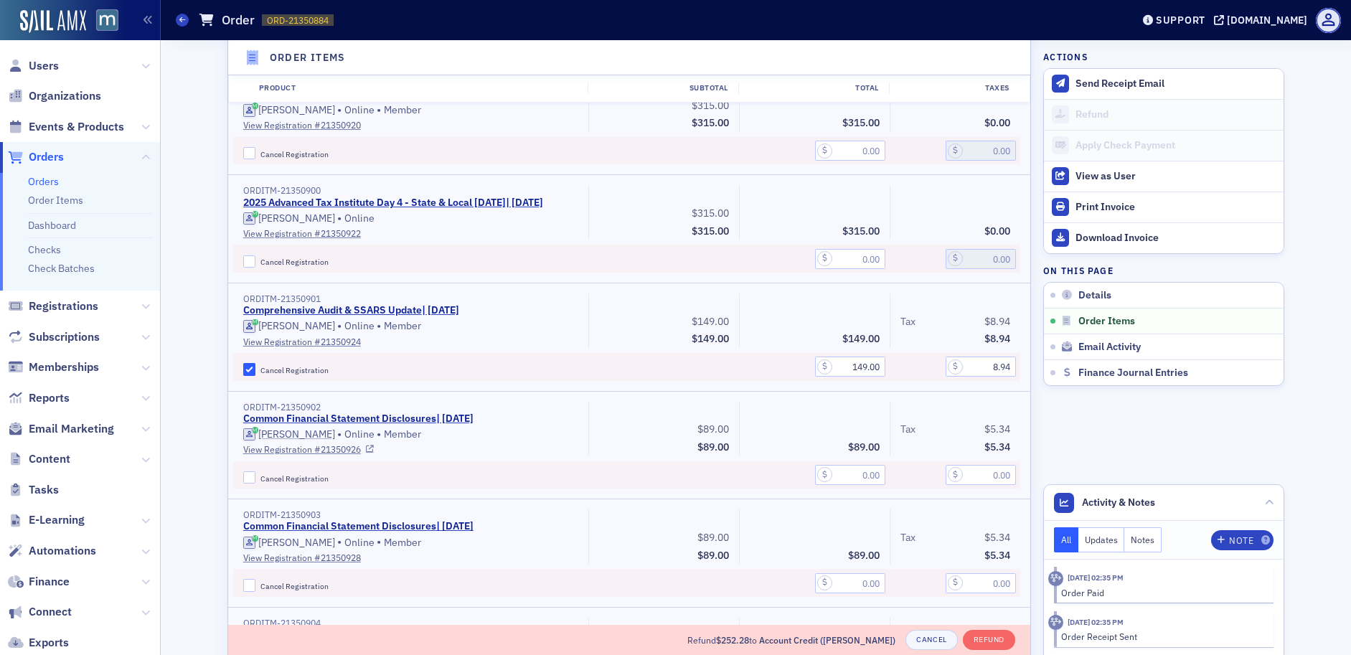
click at [810, 417] on div "$89.00" at bounding box center [814, 429] width 151 height 55
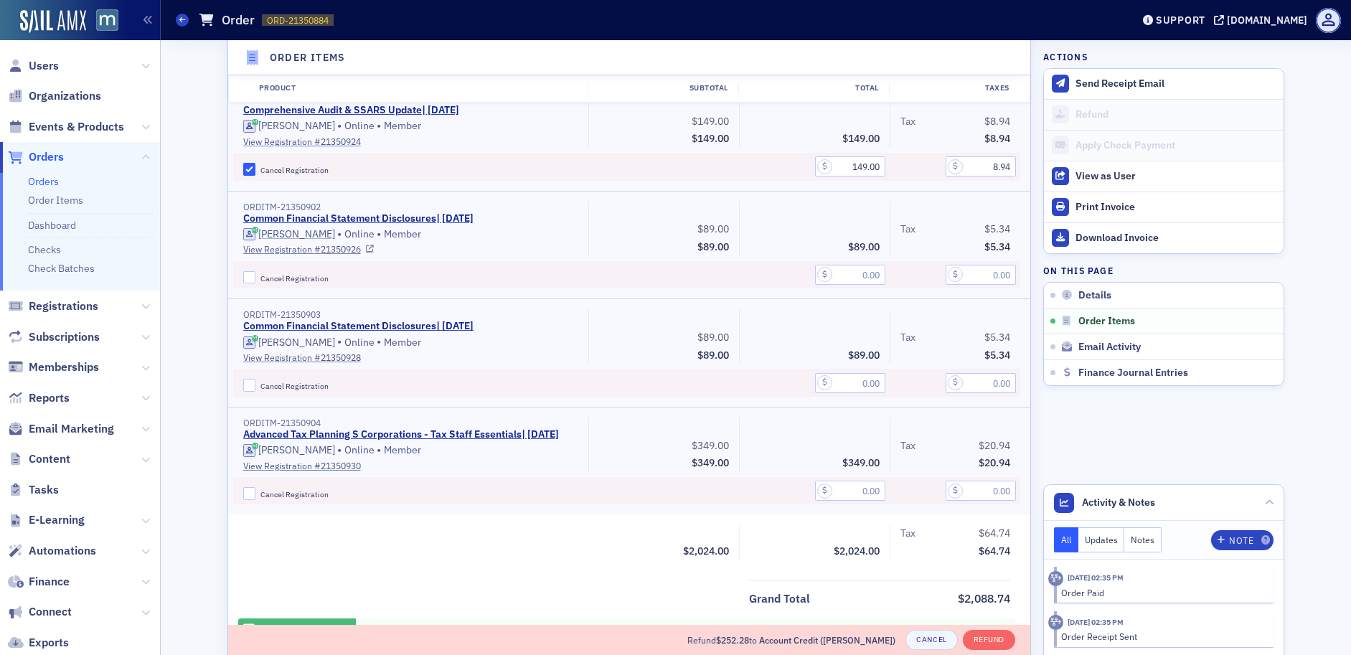
scroll to position [1389, 0]
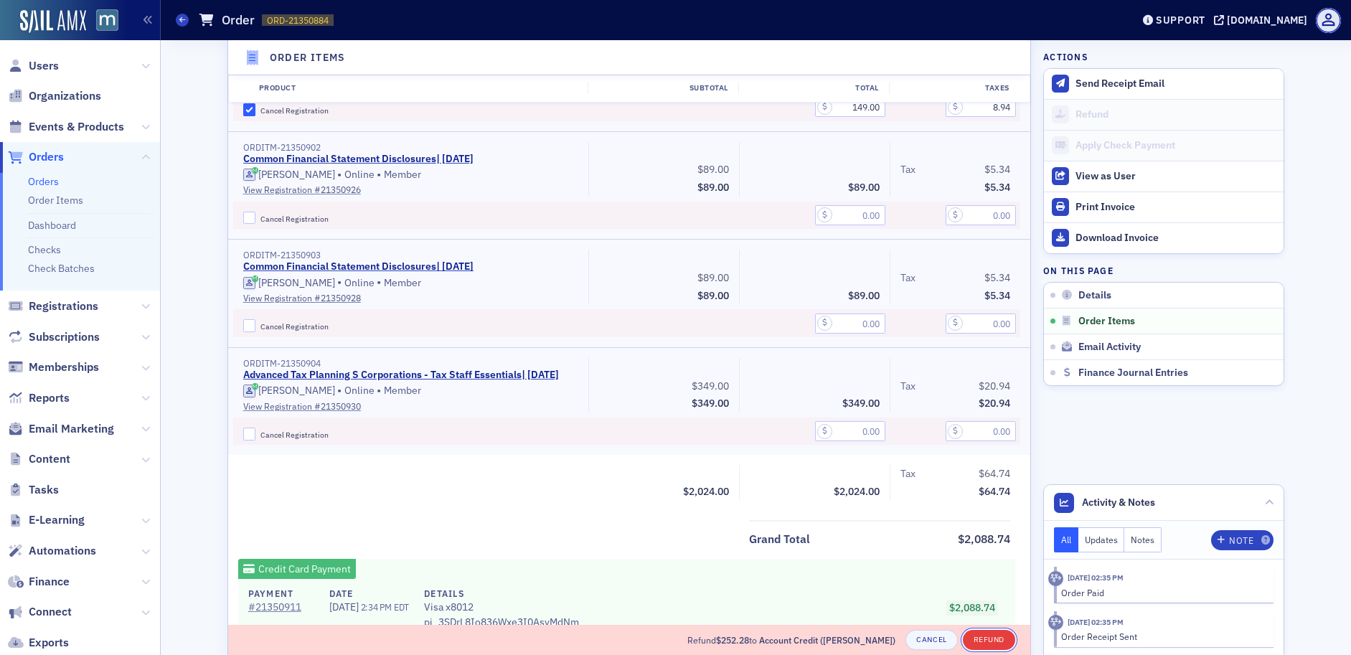
click at [993, 645] on button "Refund" at bounding box center [989, 640] width 52 height 20
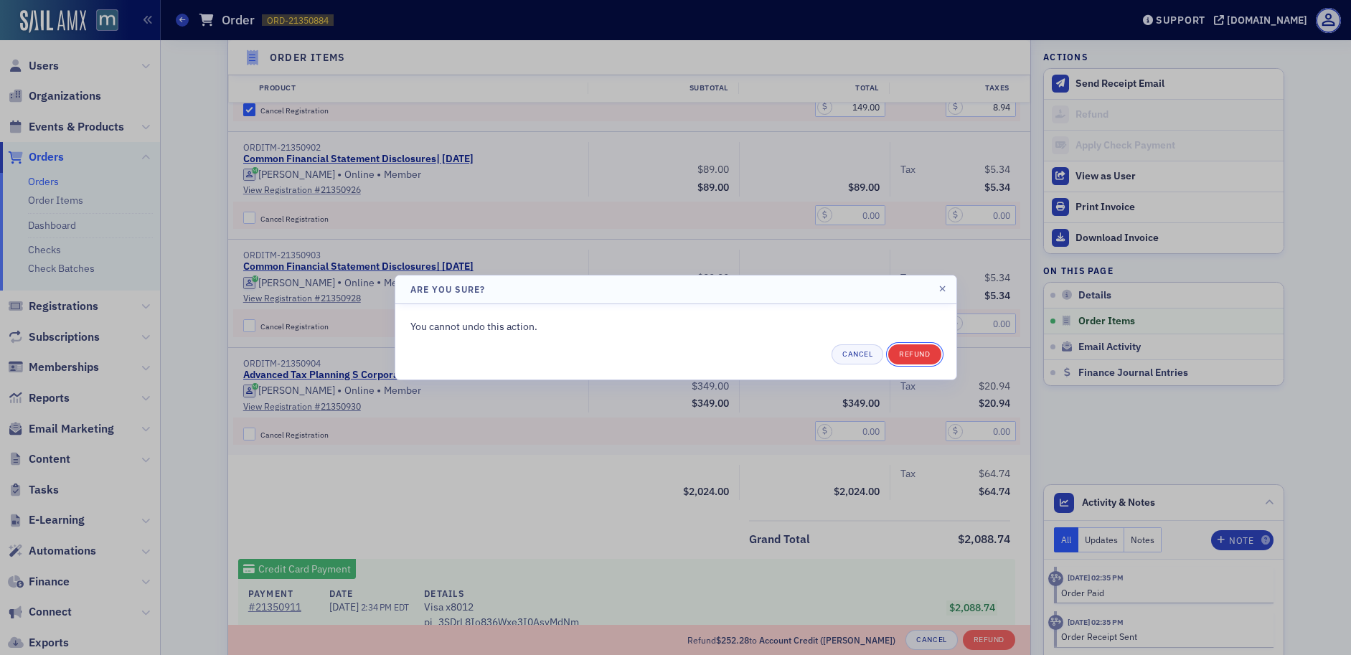
click at [917, 359] on button "Refund" at bounding box center [915, 354] width 52 height 20
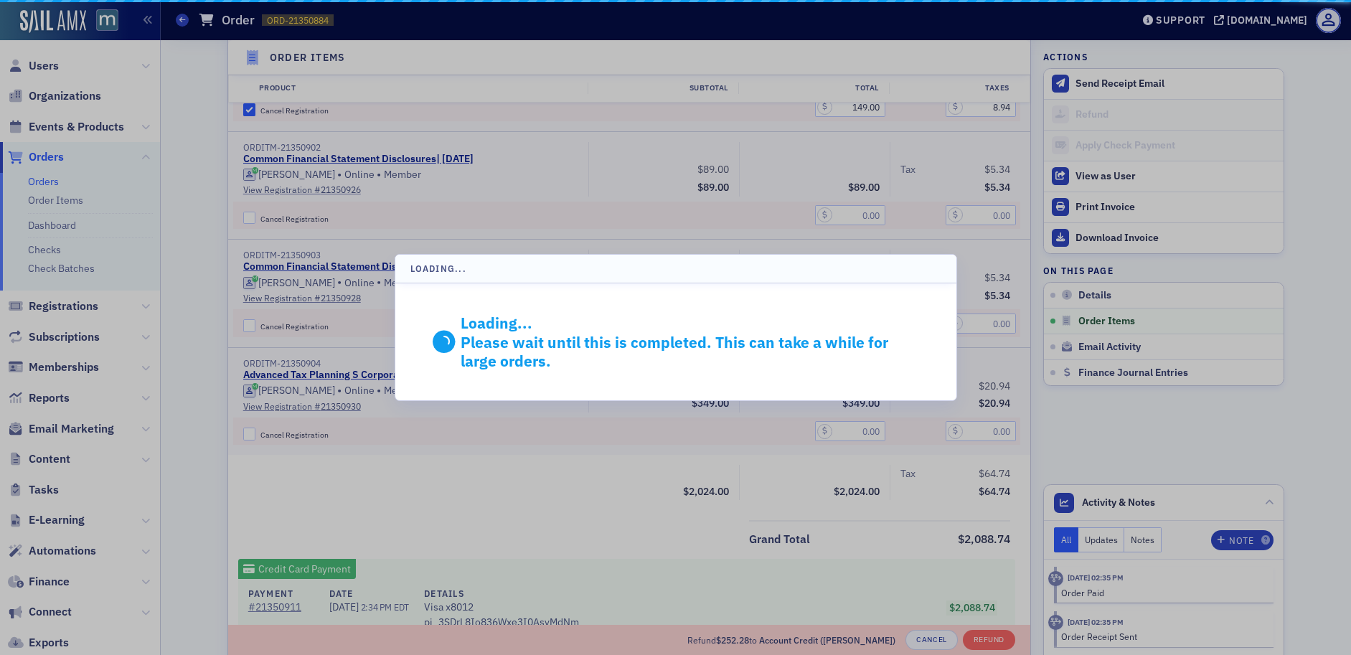
scroll to position [1341, 0]
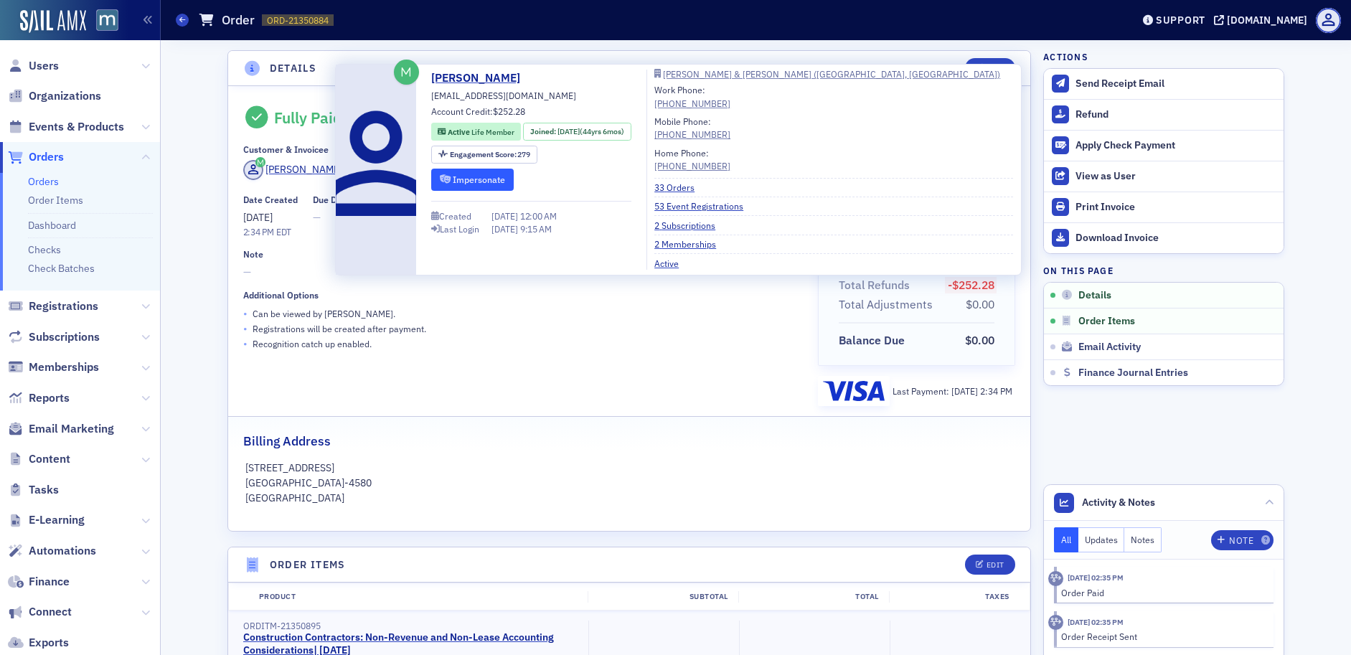
click at [484, 177] on button "Impersonate" at bounding box center [472, 180] width 83 height 22
